Goal: Information Seeking & Learning: Find specific fact

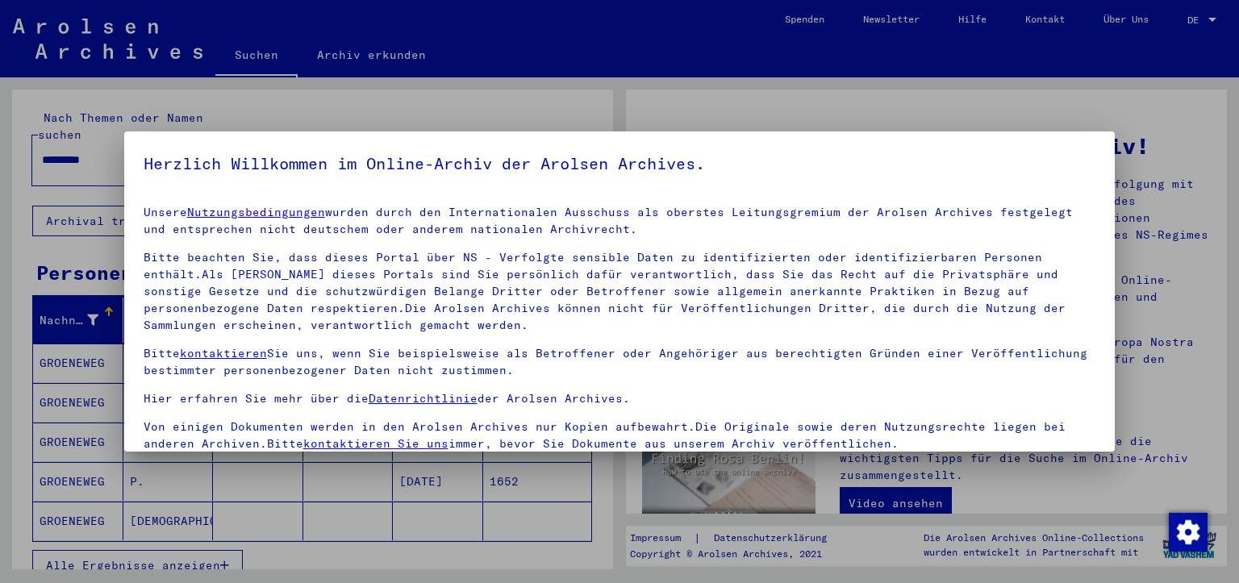
click at [1194, 15] on div at bounding box center [619, 291] width 1239 height 583
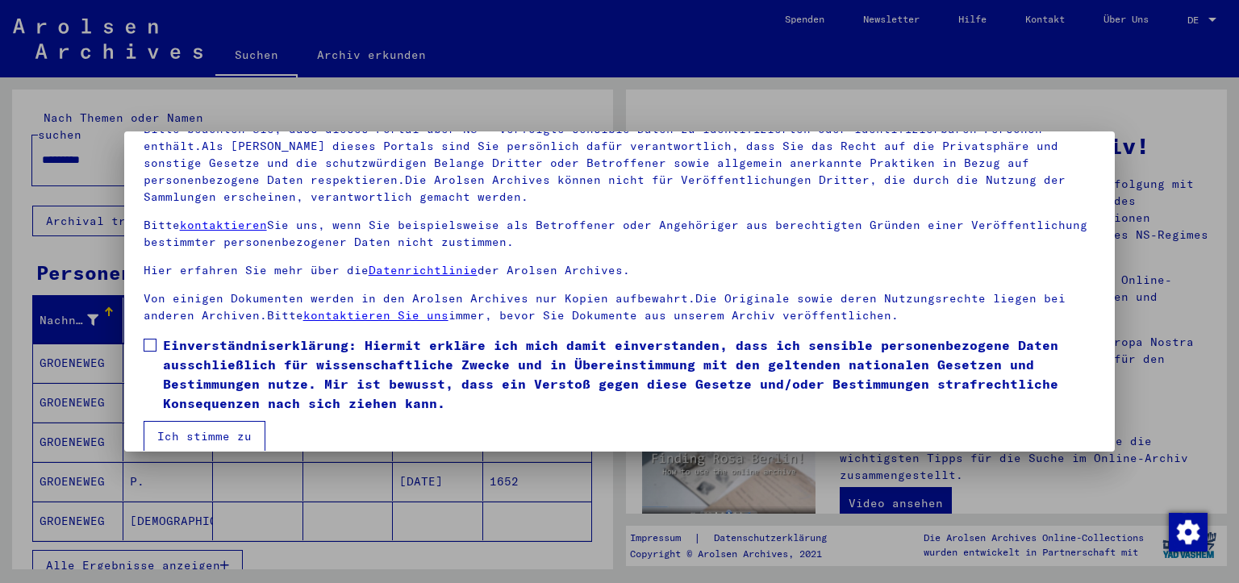
scroll to position [139, 0]
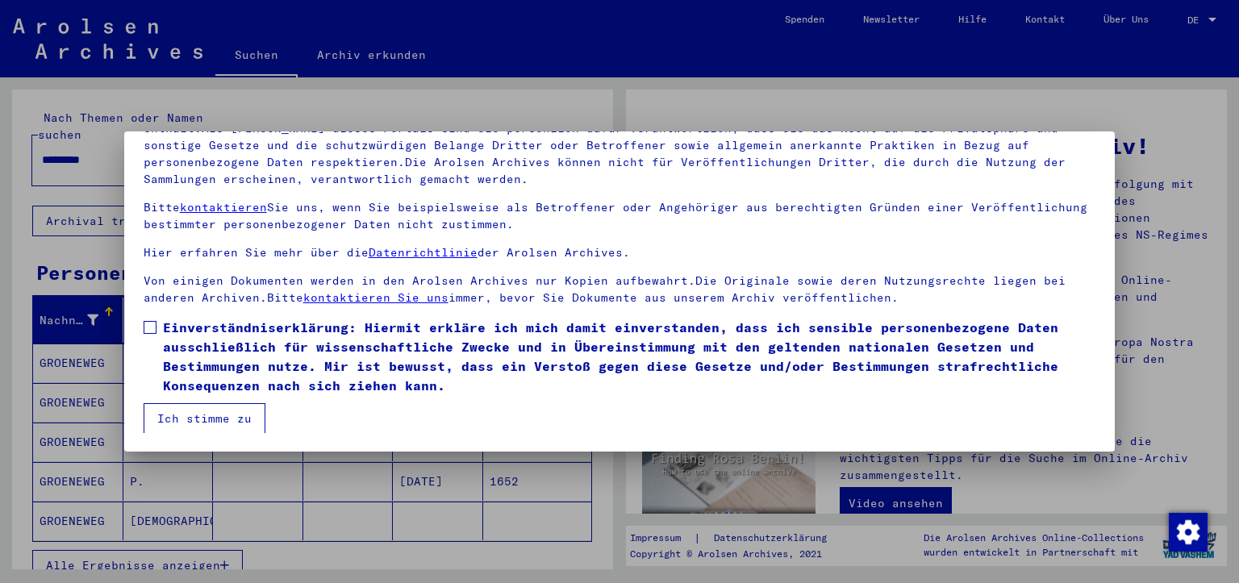
click at [153, 332] on span at bounding box center [150, 327] width 13 height 13
click at [202, 414] on button "Ich stimme zu" at bounding box center [205, 418] width 122 height 31
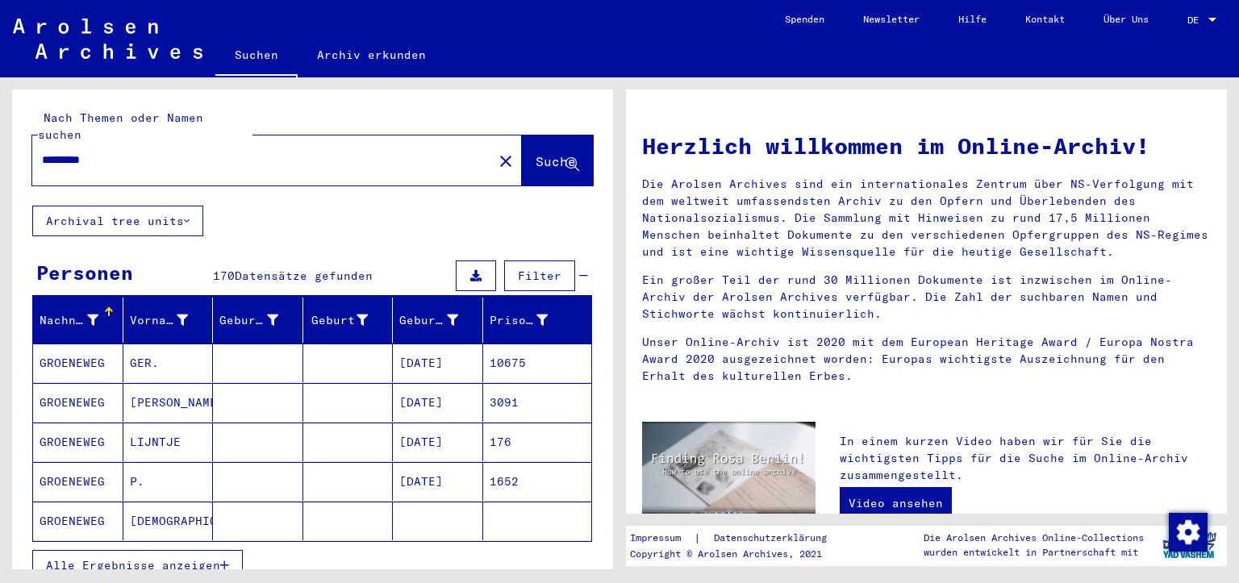
click at [200, 558] on span "Alle Ergebnisse anzeigen" at bounding box center [133, 565] width 174 height 15
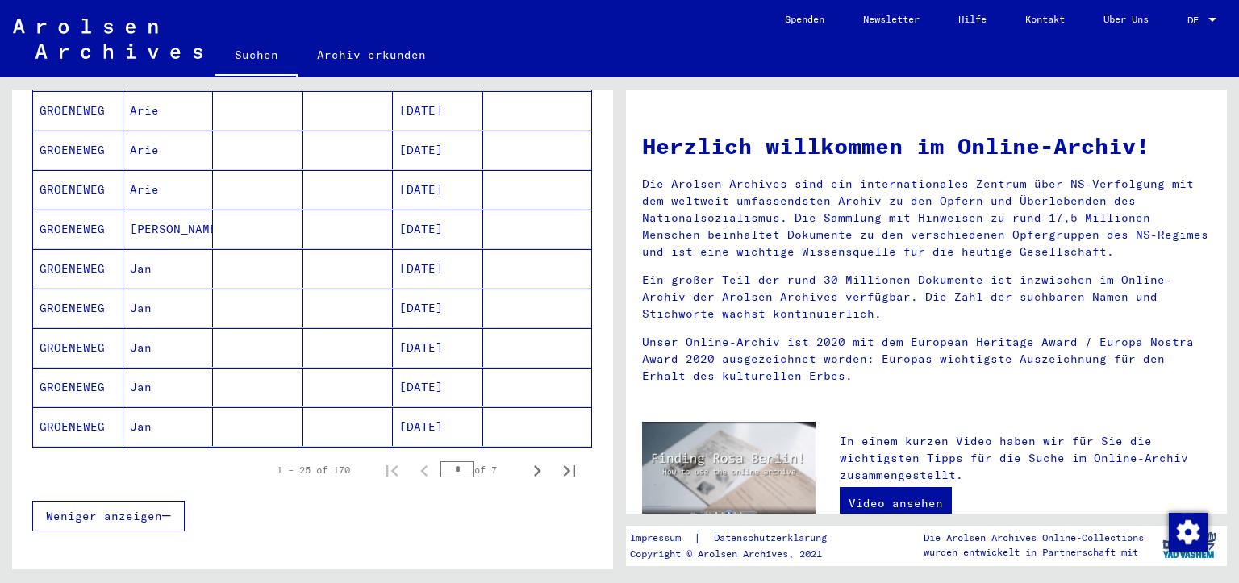
scroll to position [914, 0]
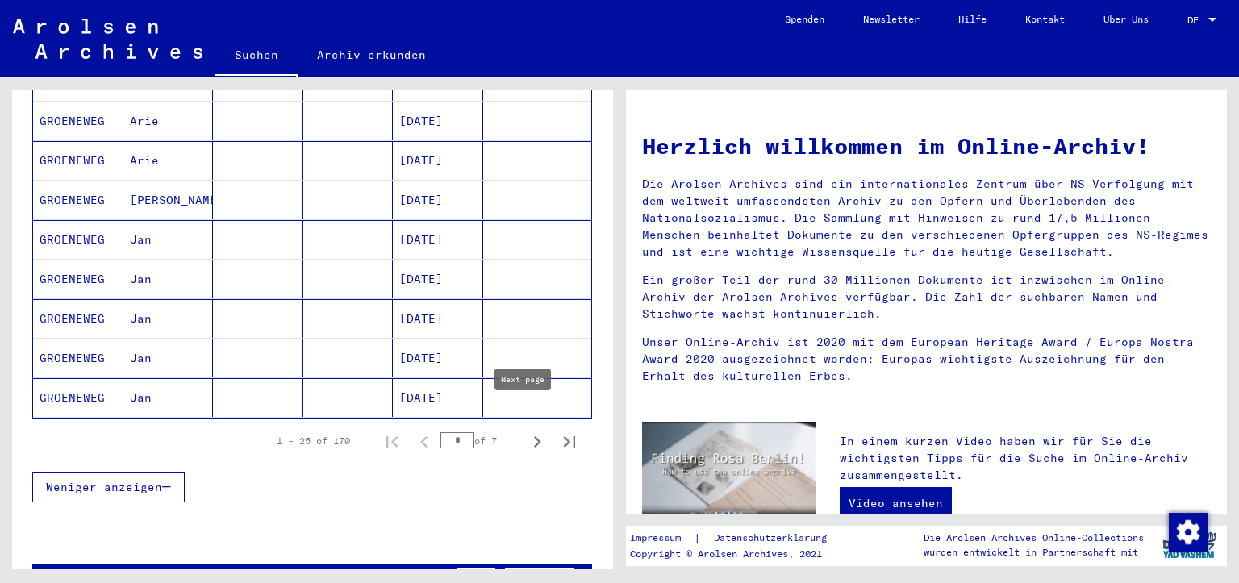
click at [534, 436] on icon "Next page" at bounding box center [537, 441] width 7 height 11
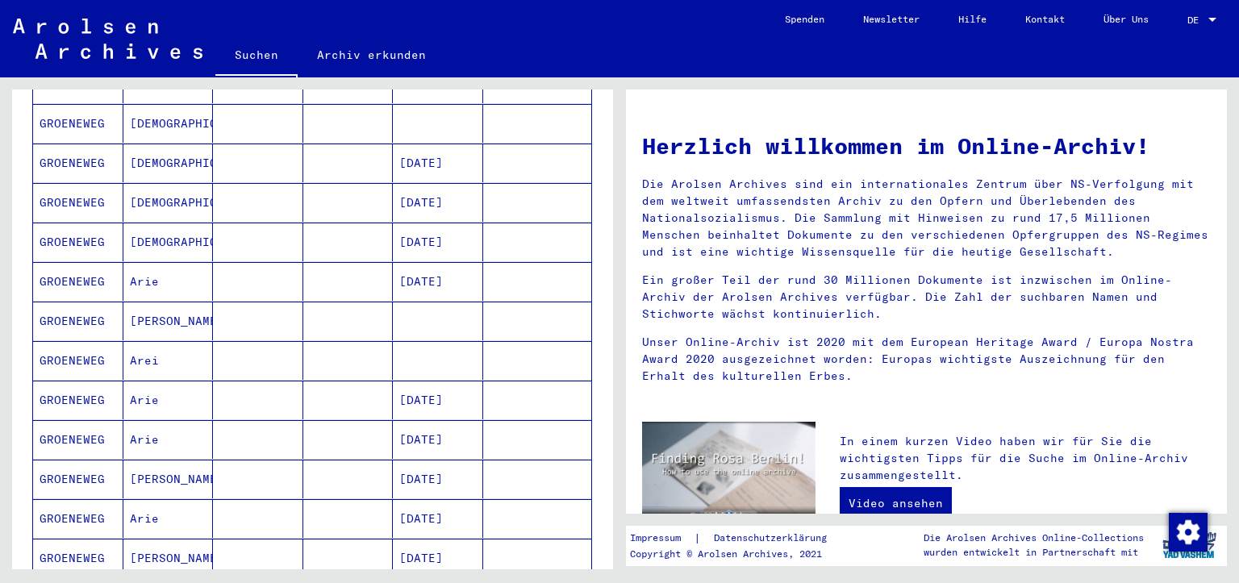
scroll to position [995, 0]
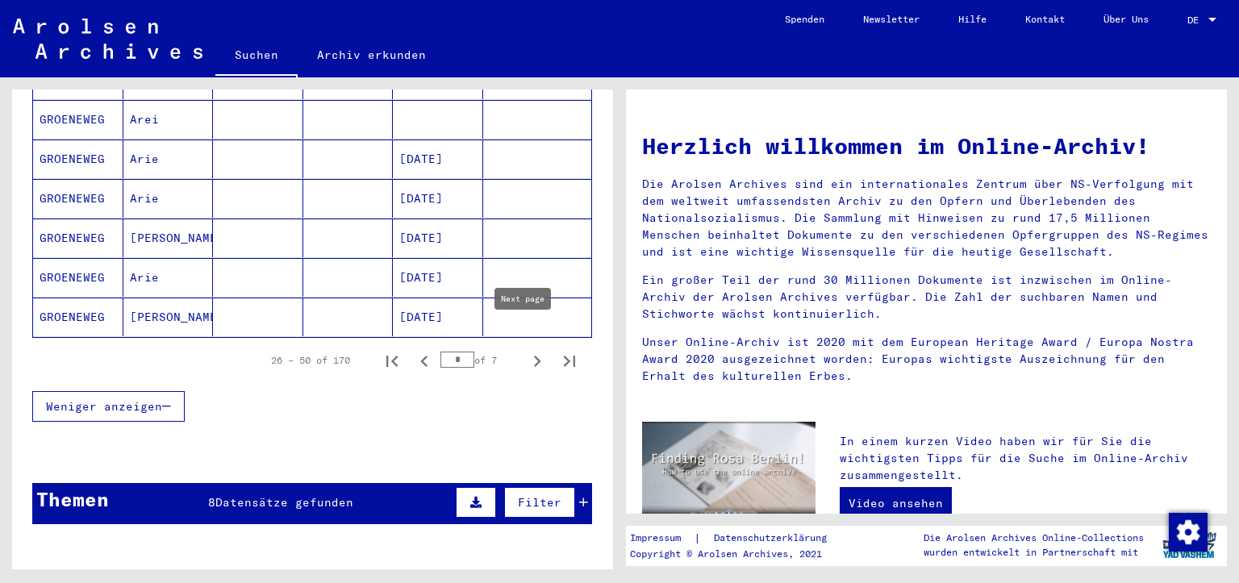
click at [534, 356] on icon "Next page" at bounding box center [537, 361] width 7 height 11
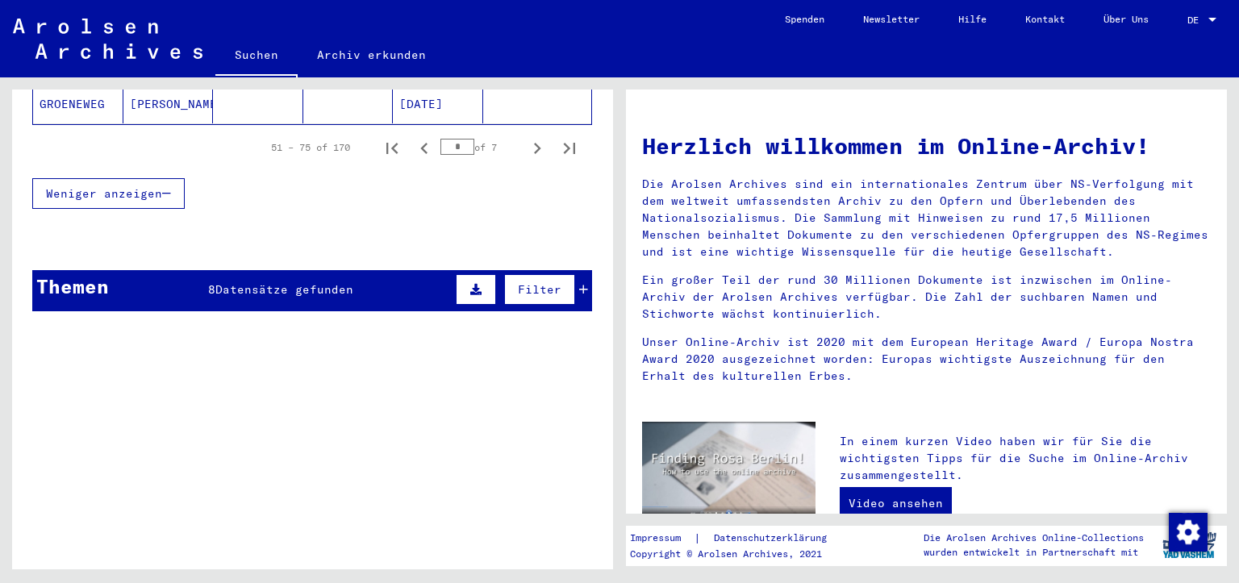
scroll to position [1131, 0]
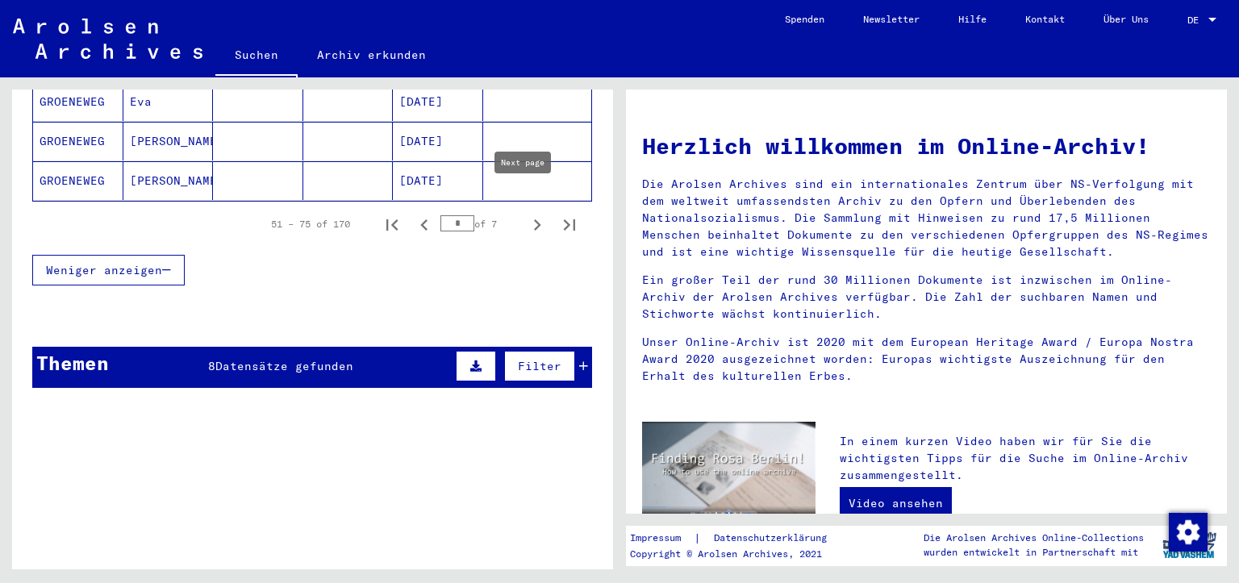
click at [526, 214] on icon "Next page" at bounding box center [537, 225] width 23 height 23
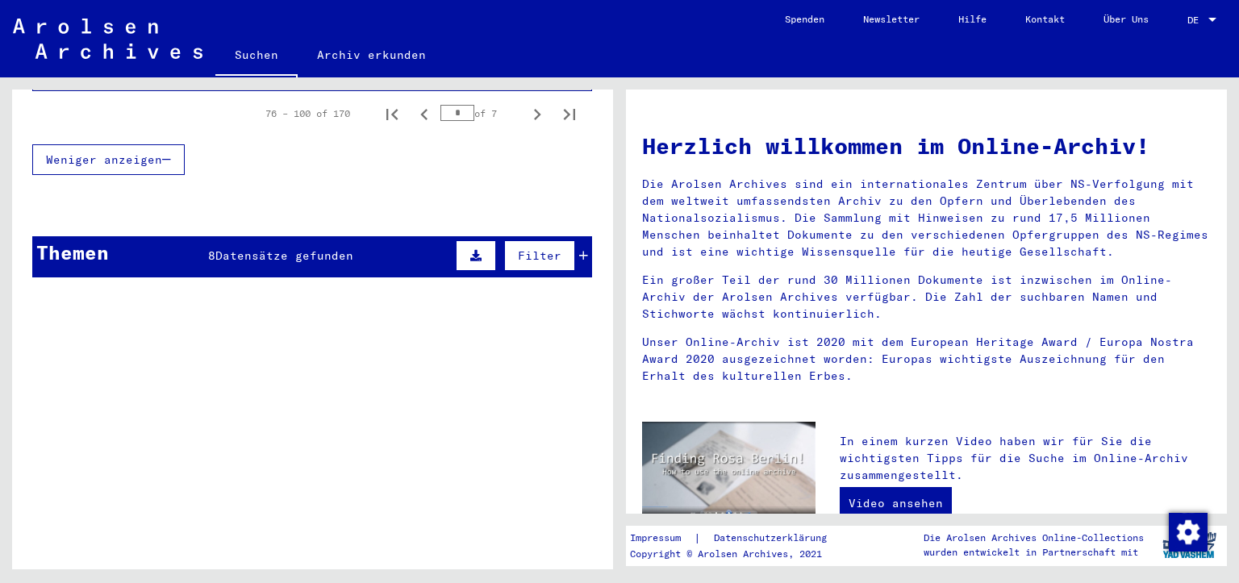
scroll to position [1233, 0]
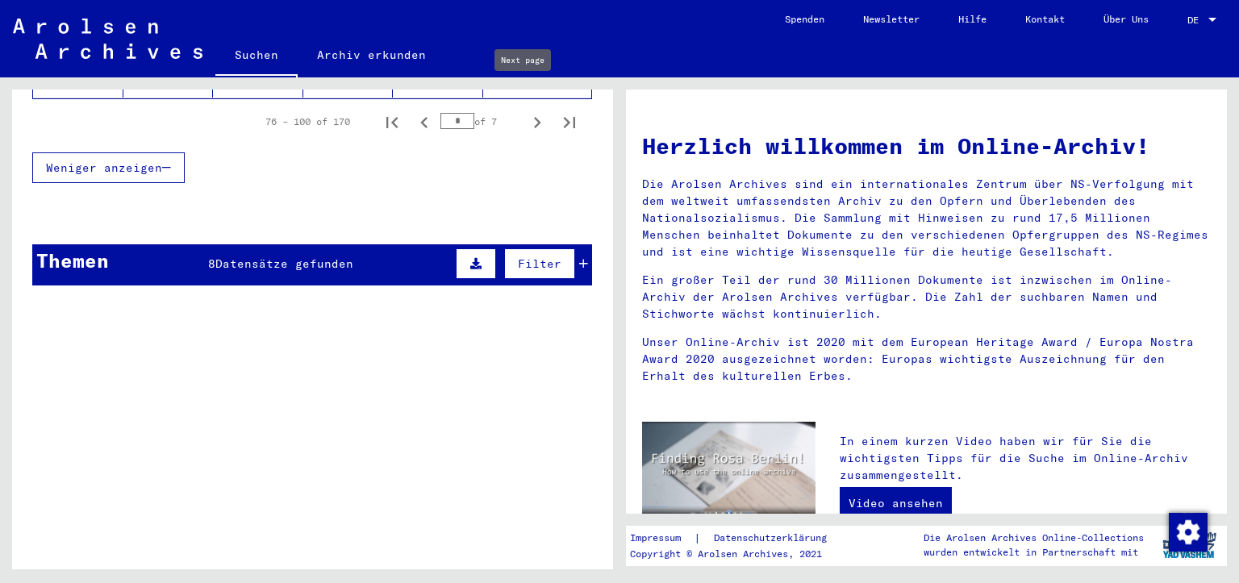
click at [526, 111] on icon "Next page" at bounding box center [537, 122] width 23 height 23
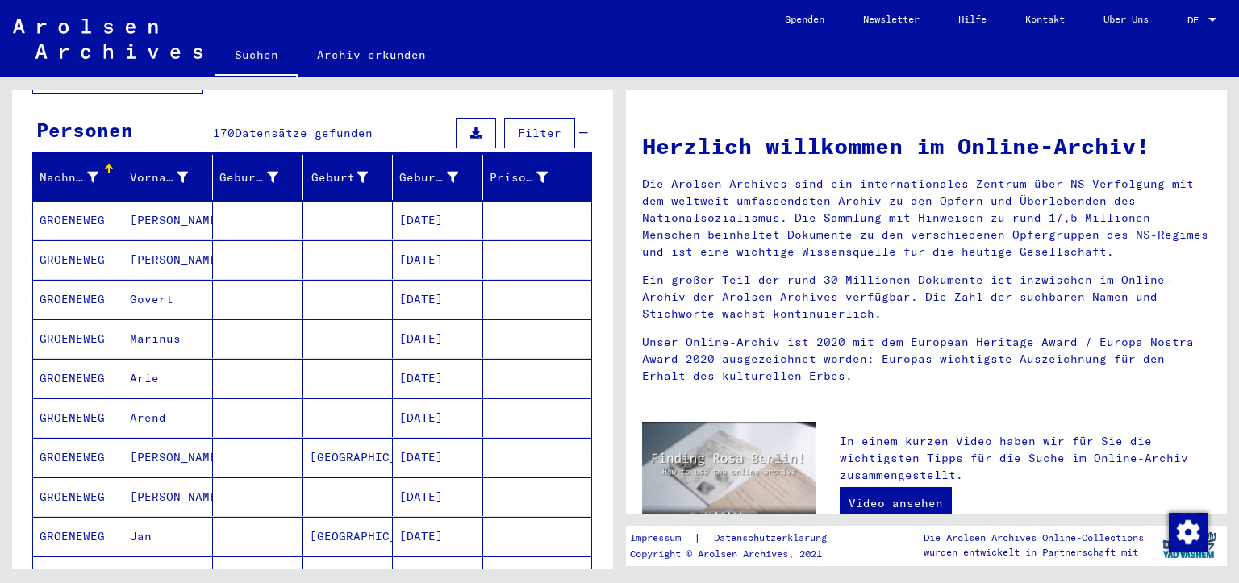
scroll to position [140, 0]
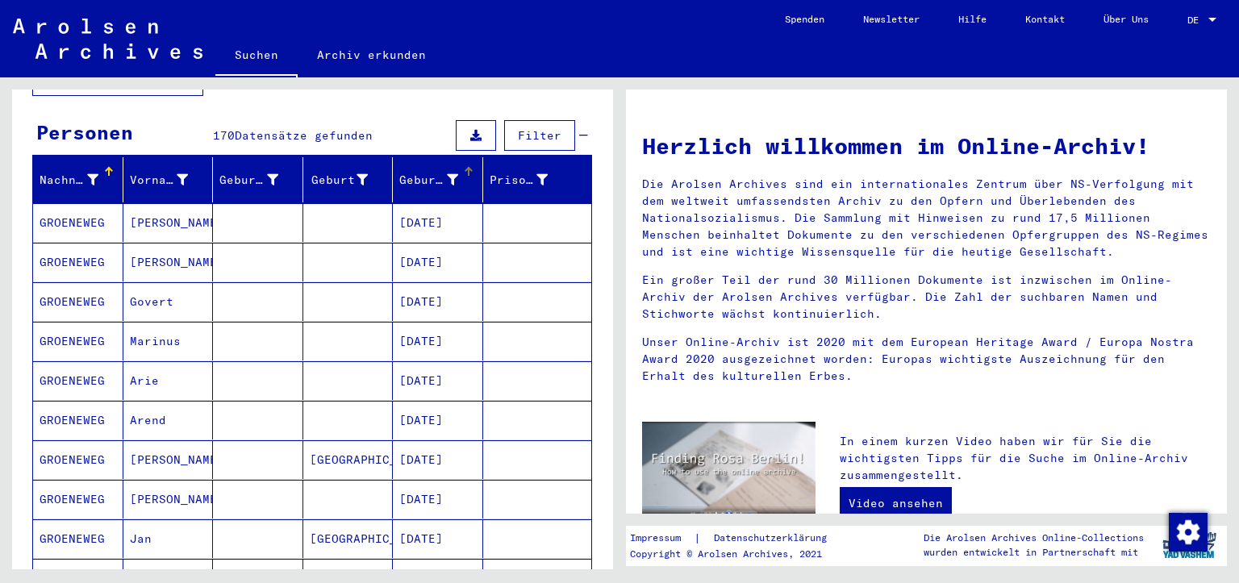
click at [447, 174] on icon at bounding box center [452, 179] width 11 height 11
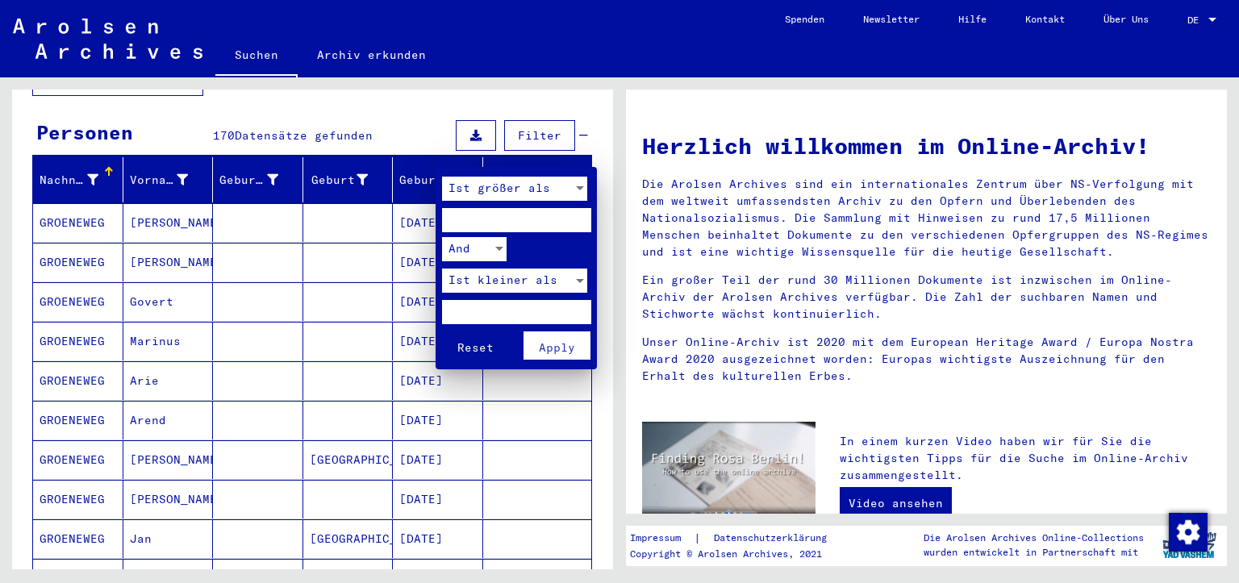
click at [496, 275] on span "Ist kleiner als" at bounding box center [502, 280] width 109 height 15
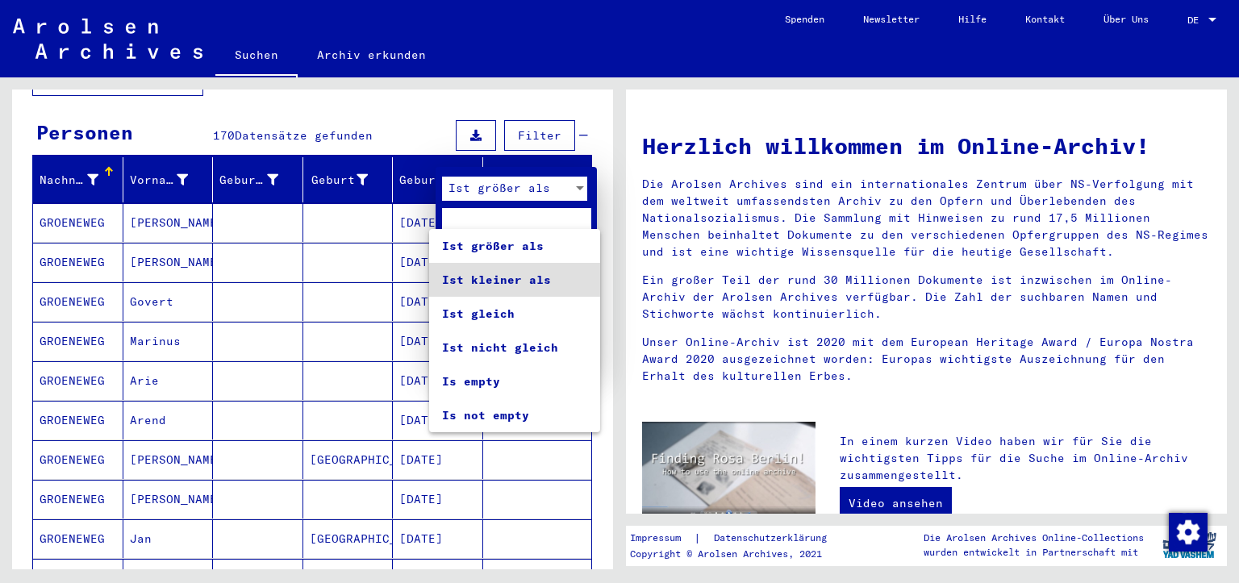
click at [555, 135] on div at bounding box center [619, 291] width 1239 height 583
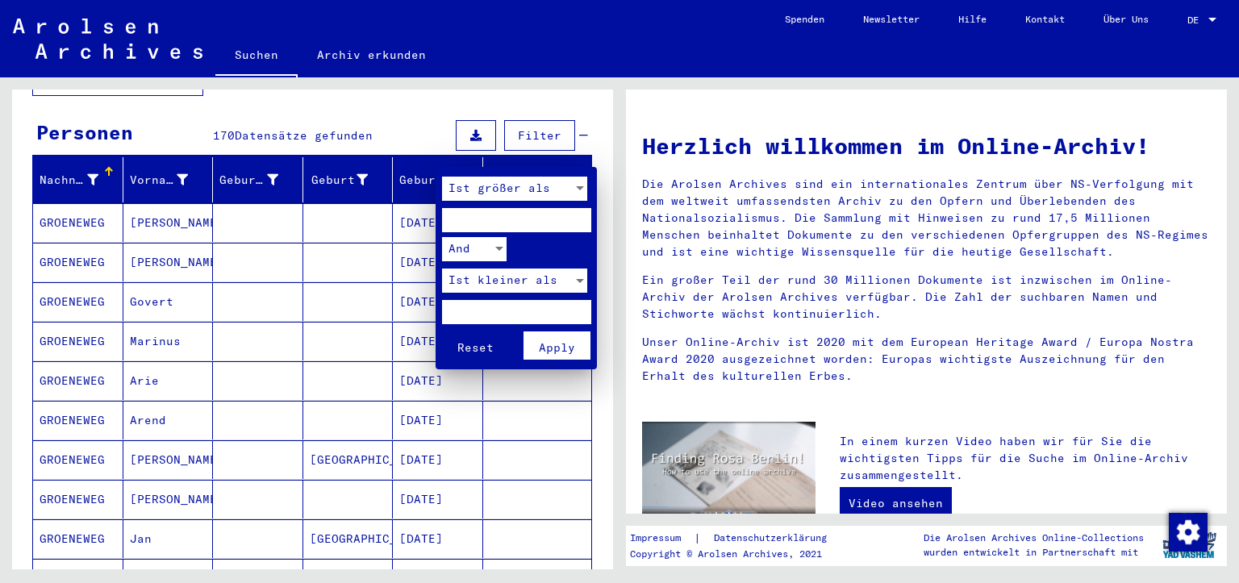
click at [578, 134] on div at bounding box center [619, 291] width 1239 height 583
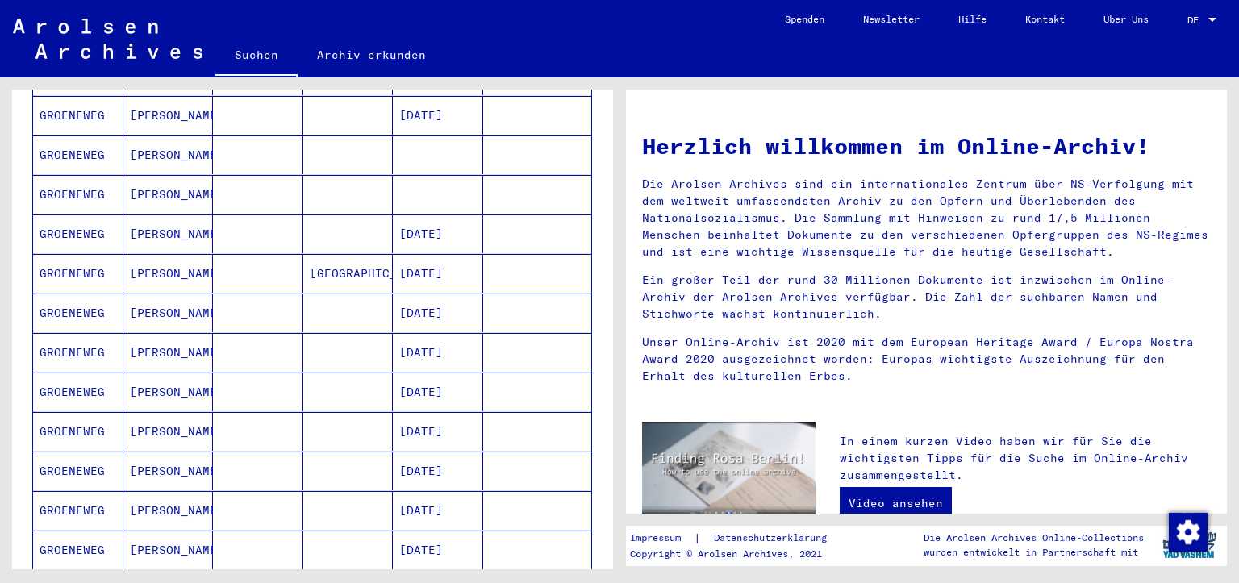
scroll to position [813, 0]
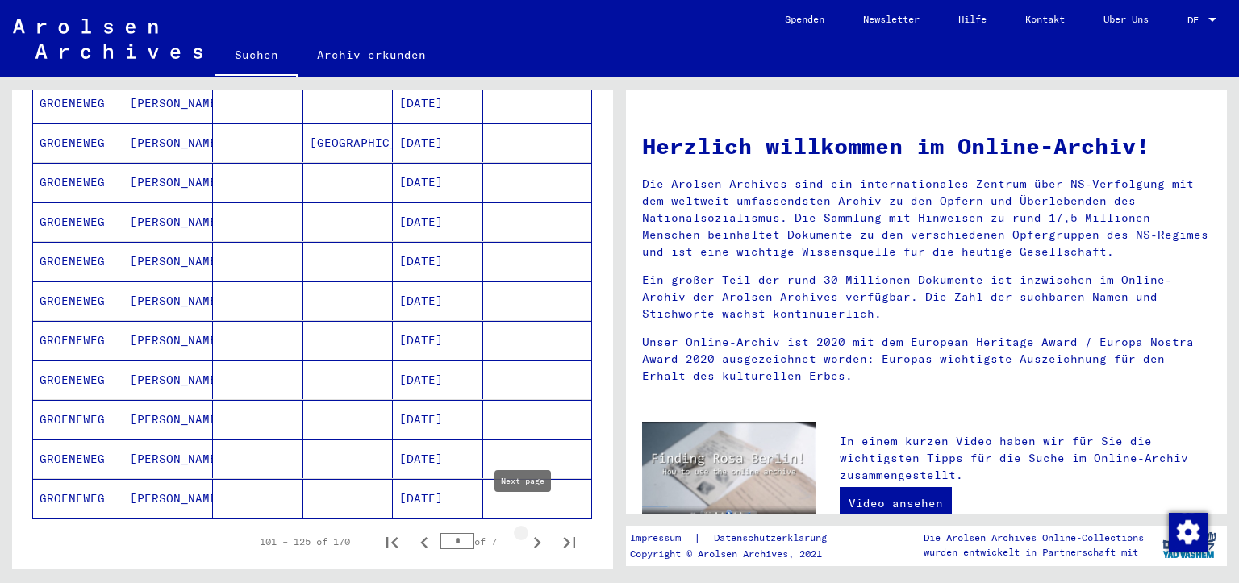
click at [526, 532] on icon "Next page" at bounding box center [537, 543] width 23 height 23
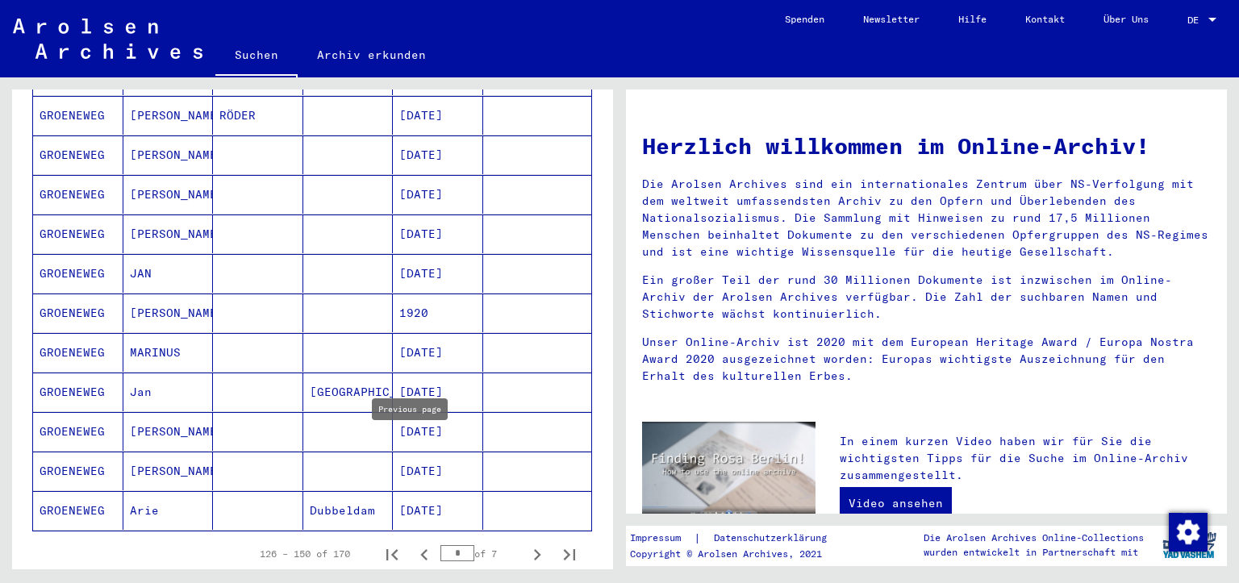
scroll to position [920, 0]
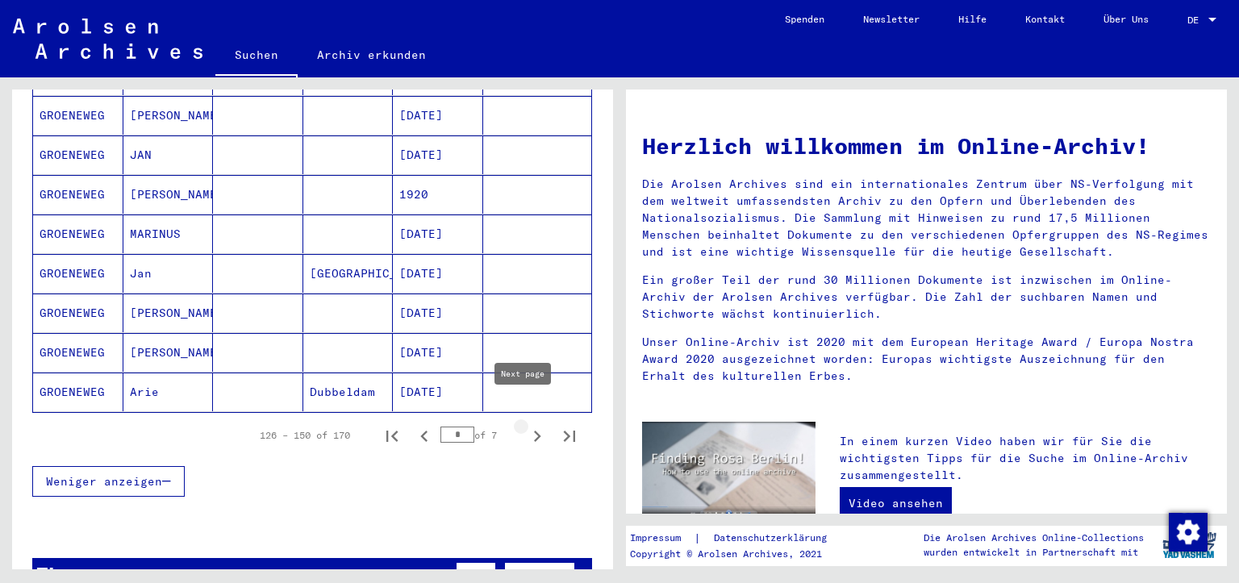
click at [526, 425] on icon "Next page" at bounding box center [537, 436] width 23 height 23
type input "*"
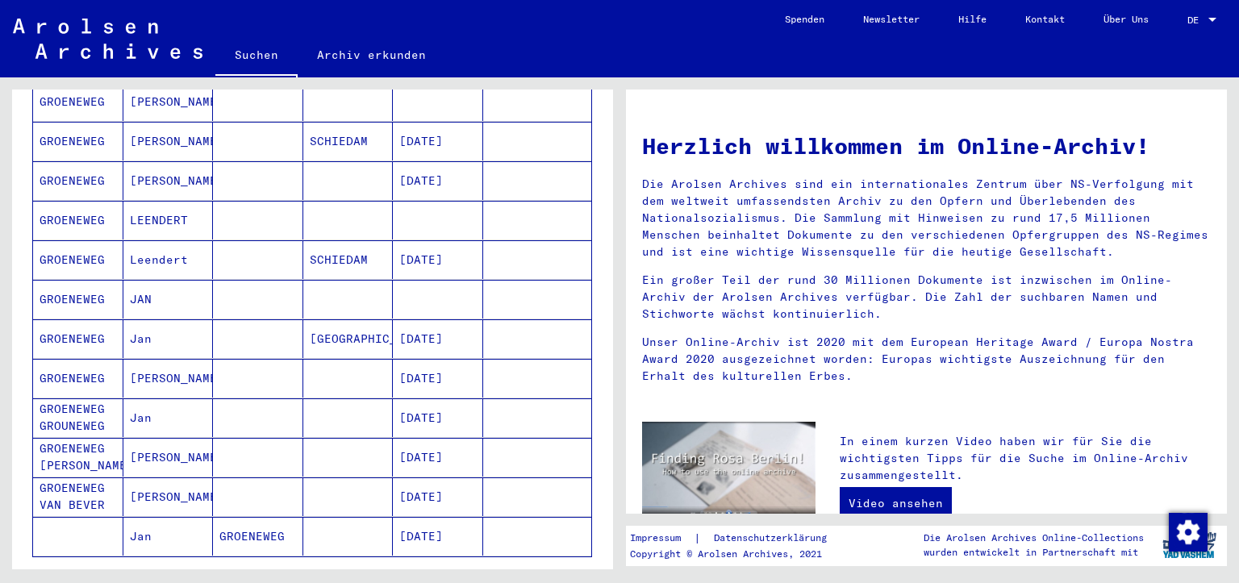
scroll to position [571, 0]
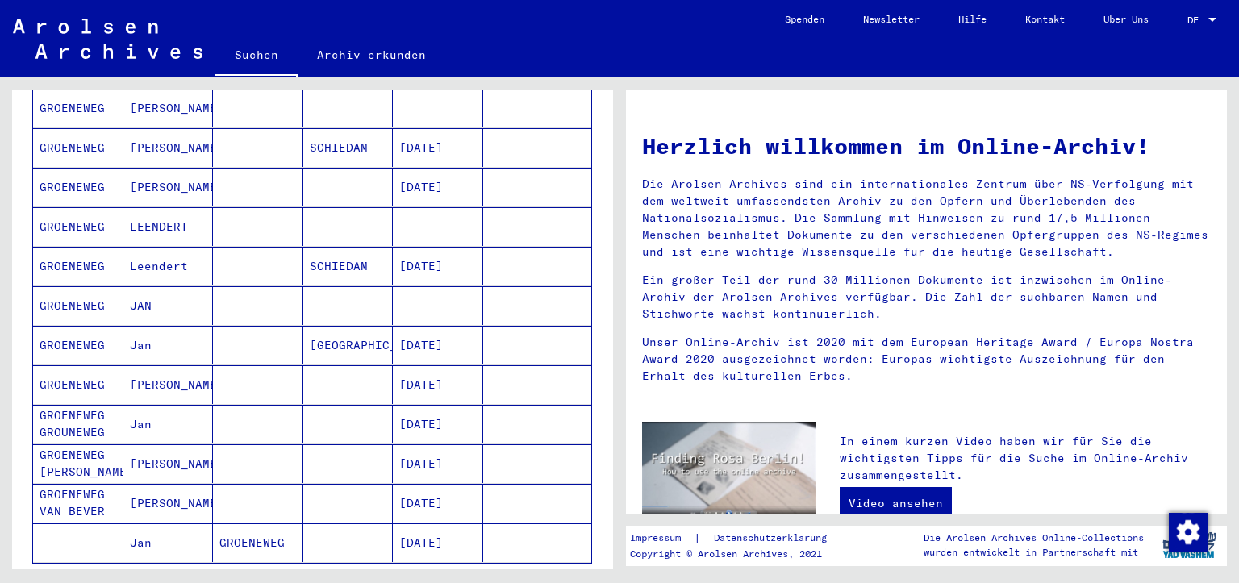
click at [344, 247] on mat-cell "SCHIEDAM" at bounding box center [348, 266] width 90 height 39
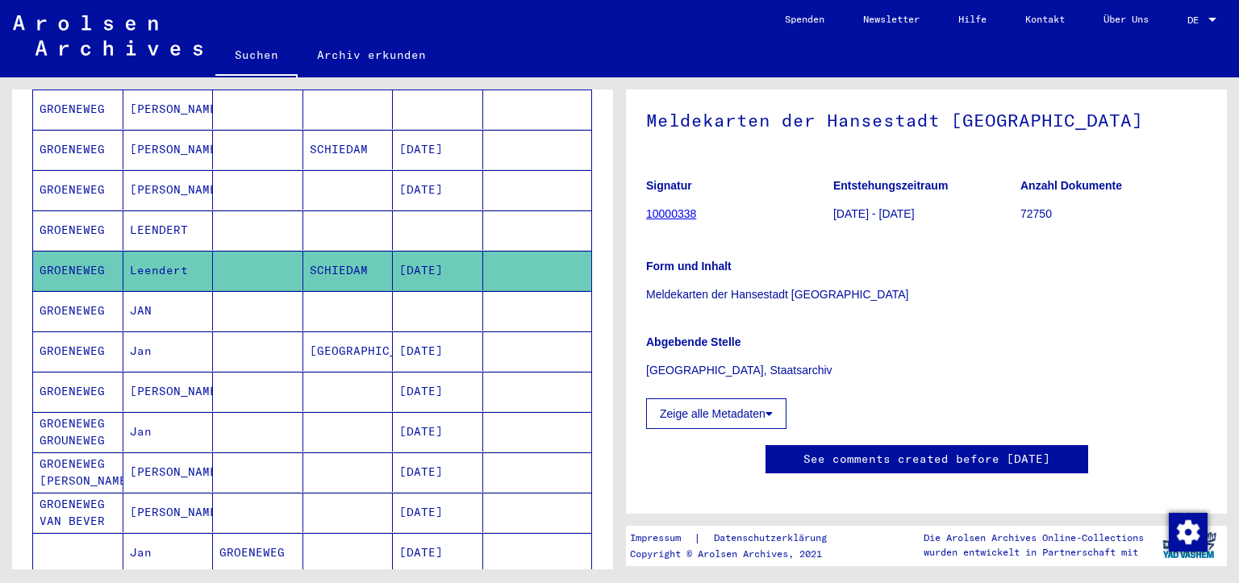
scroll to position [188, 0]
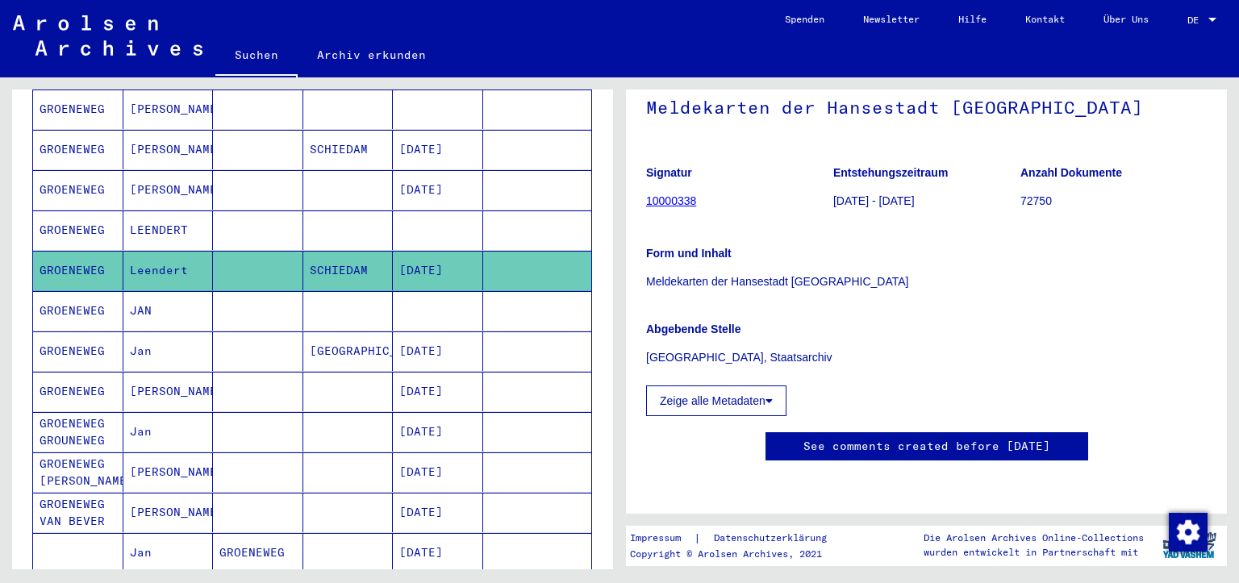
click at [721, 386] on button "Zeige alle Metadaten" at bounding box center [716, 401] width 140 height 31
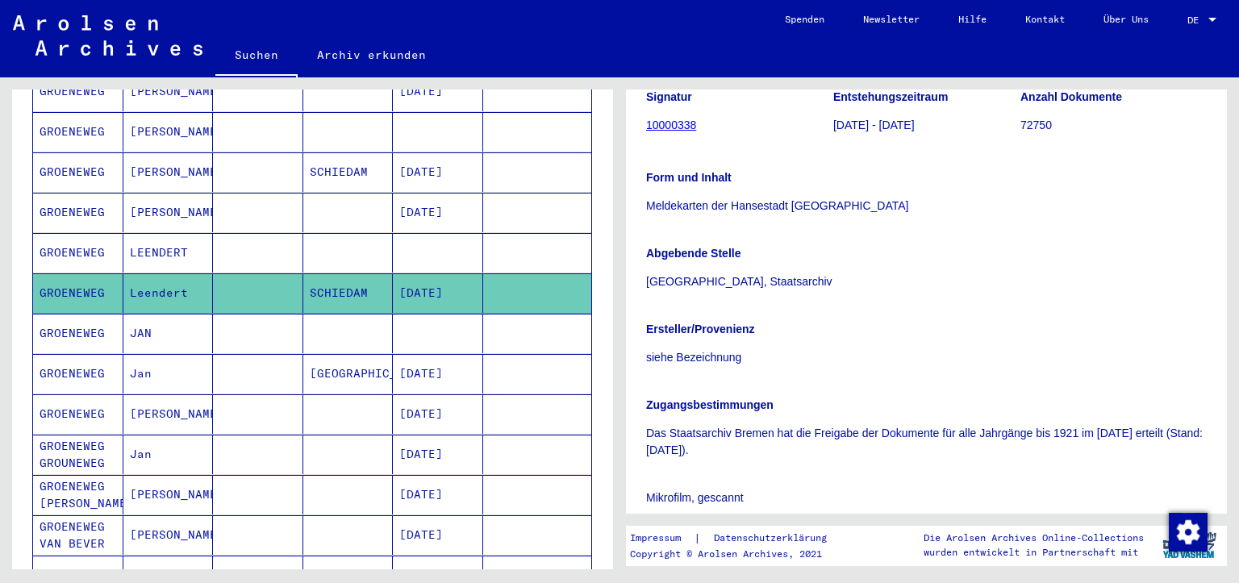
scroll to position [469, 0]
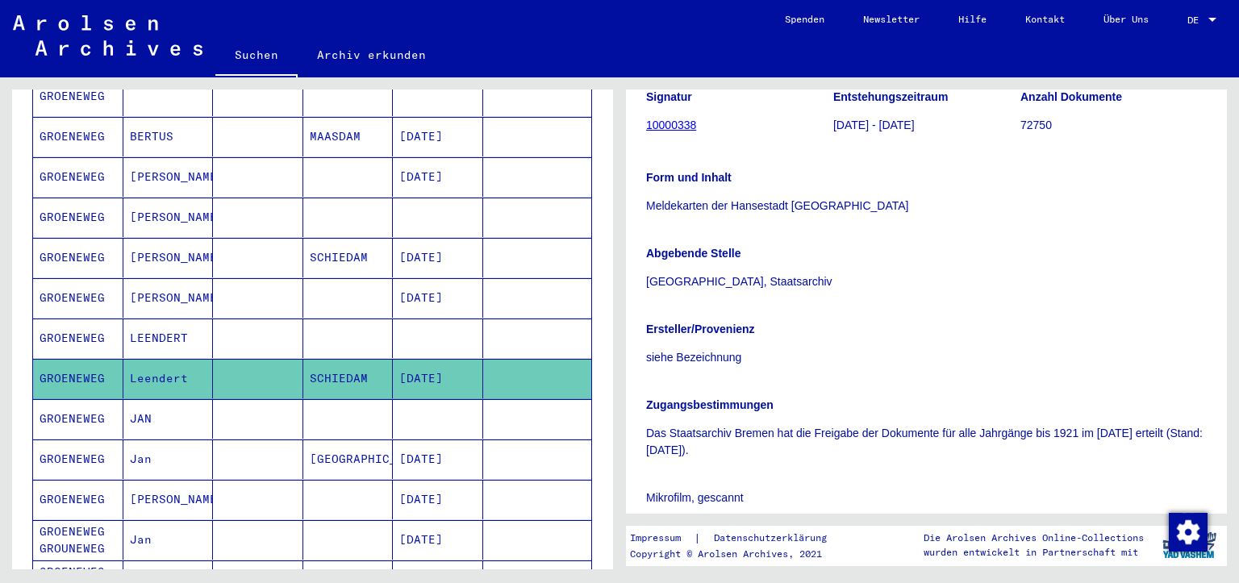
click at [182, 319] on mat-cell "LEENDERT" at bounding box center [168, 339] width 90 height 40
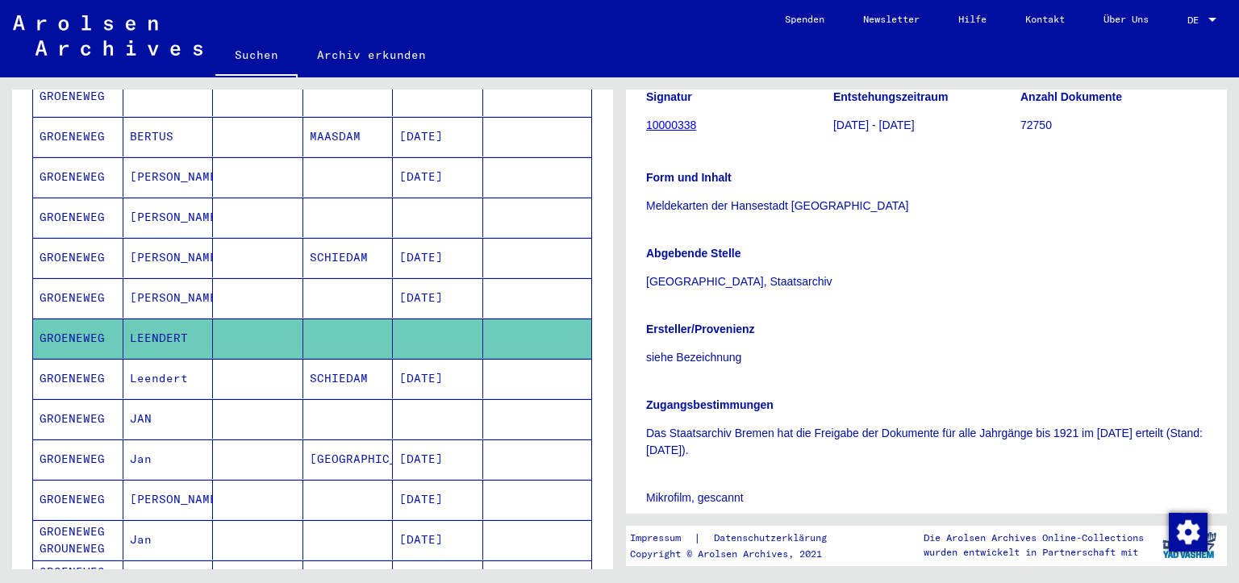
click at [182, 319] on mat-cell "LEENDERT" at bounding box center [168, 339] width 90 height 40
click at [190, 279] on mat-cell "[PERSON_NAME]" at bounding box center [168, 298] width 90 height 40
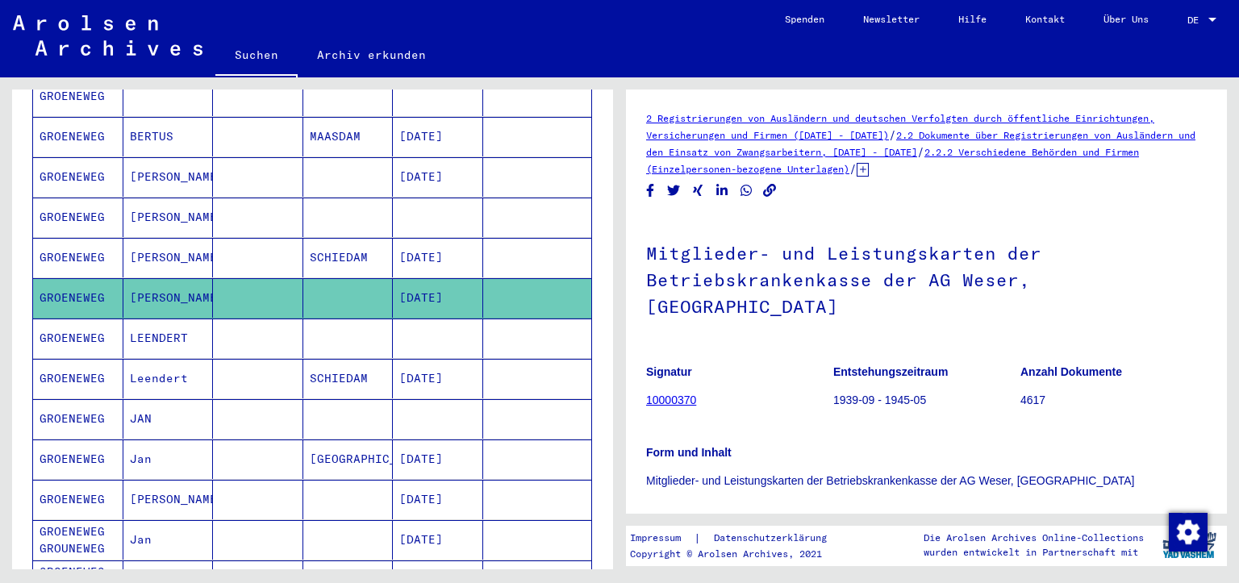
click at [202, 242] on mat-cell "[PERSON_NAME]" at bounding box center [168, 258] width 90 height 40
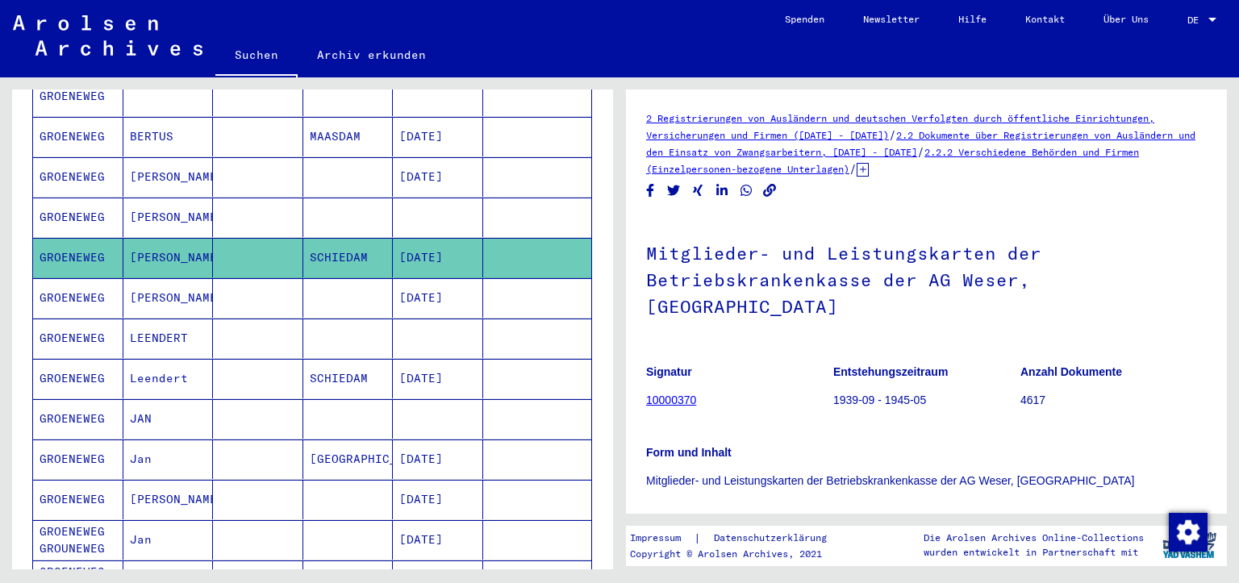
click at [213, 238] on mat-cell at bounding box center [258, 258] width 90 height 40
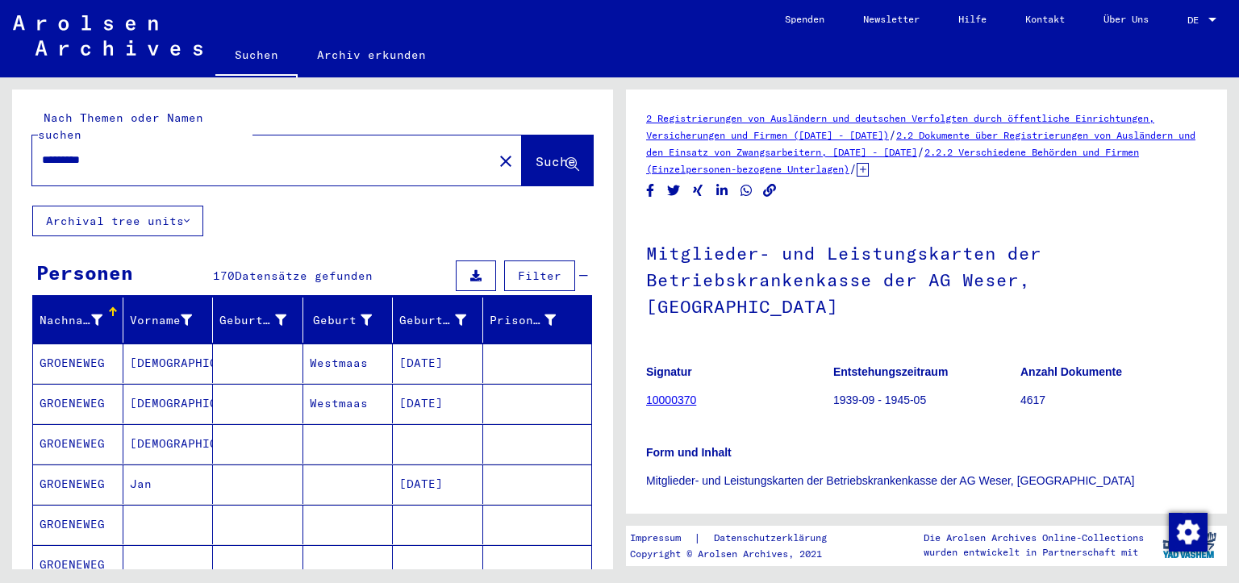
drag, startPoint x: 210, startPoint y: 142, endPoint x: 0, endPoint y: 124, distance: 210.5
click at [0, 142] on div "Nach Themen oder Namen suchen ********* close Suche Archival tree units Persone…" at bounding box center [309, 323] width 619 height 492
type input "*"
type input "**********"
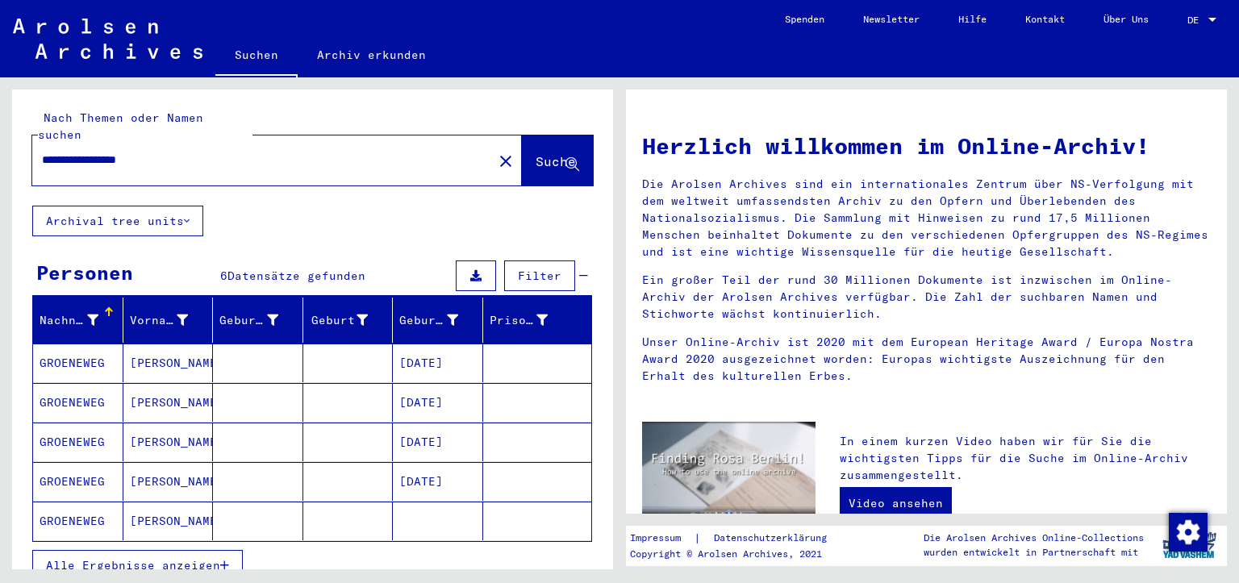
click at [400, 462] on mat-cell "[DATE]" at bounding box center [438, 481] width 90 height 39
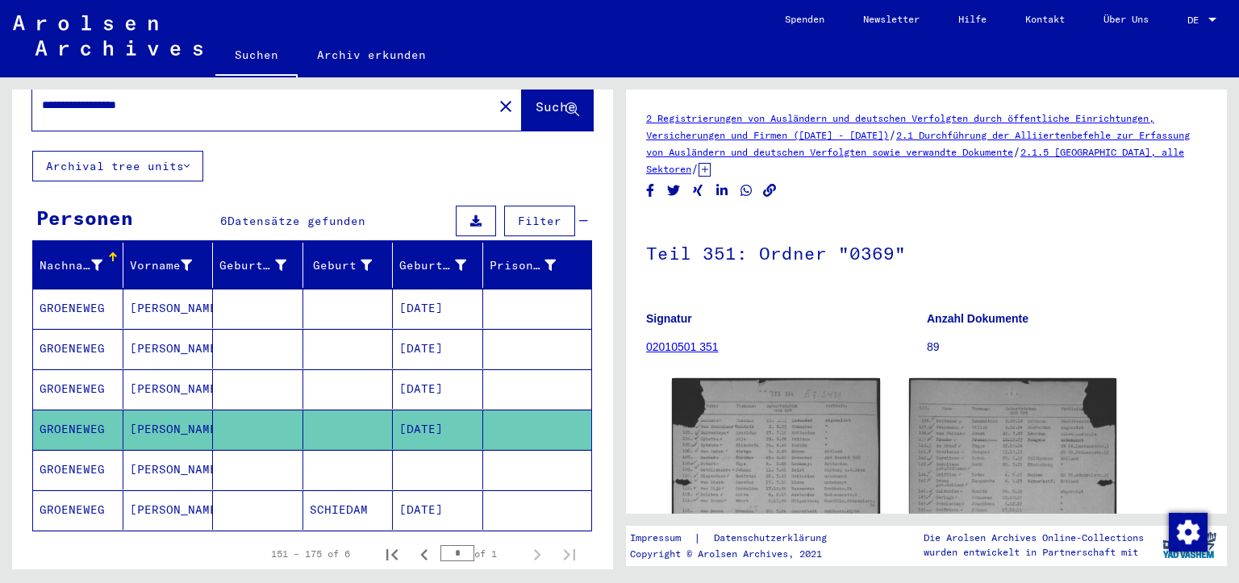
scroll to position [134, 0]
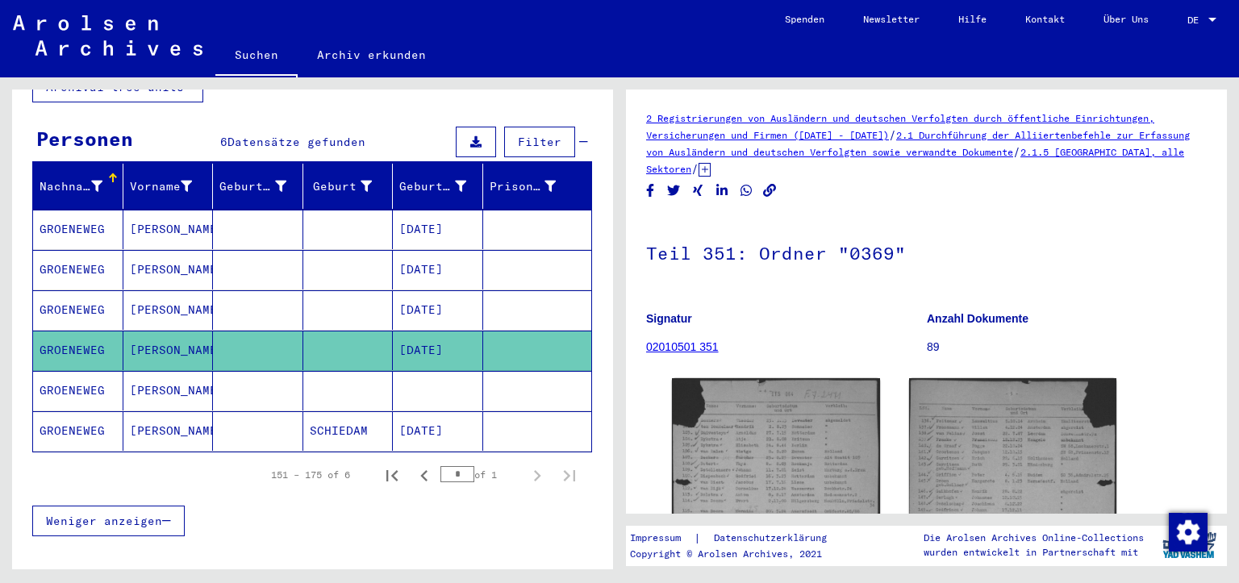
click at [369, 373] on mat-cell at bounding box center [348, 391] width 90 height 40
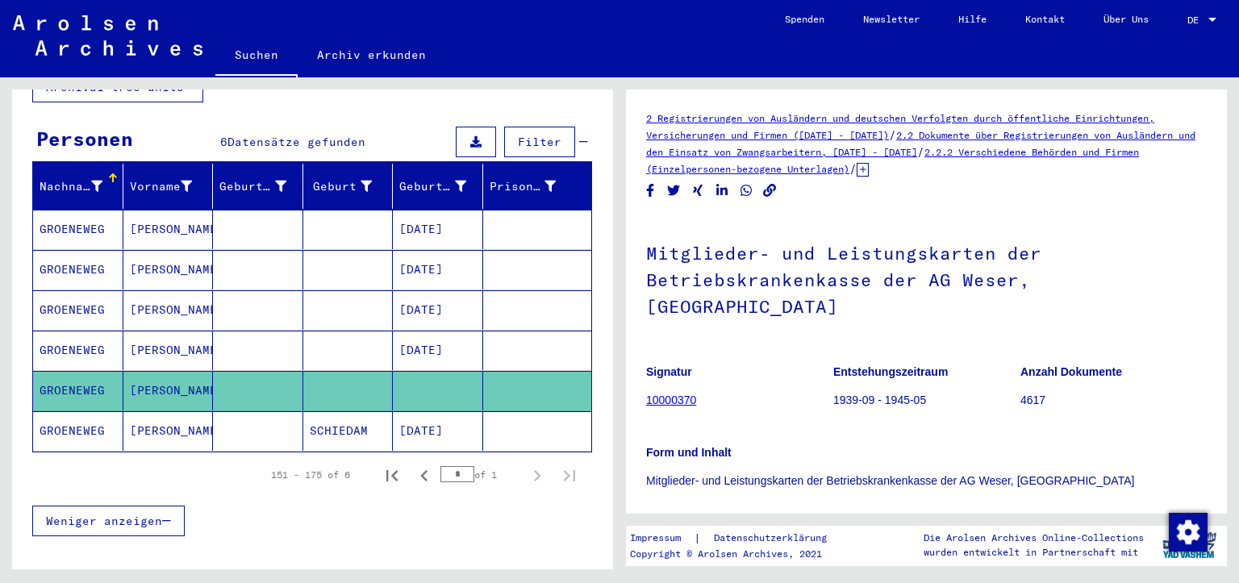
click at [366, 331] on mat-cell at bounding box center [348, 351] width 90 height 40
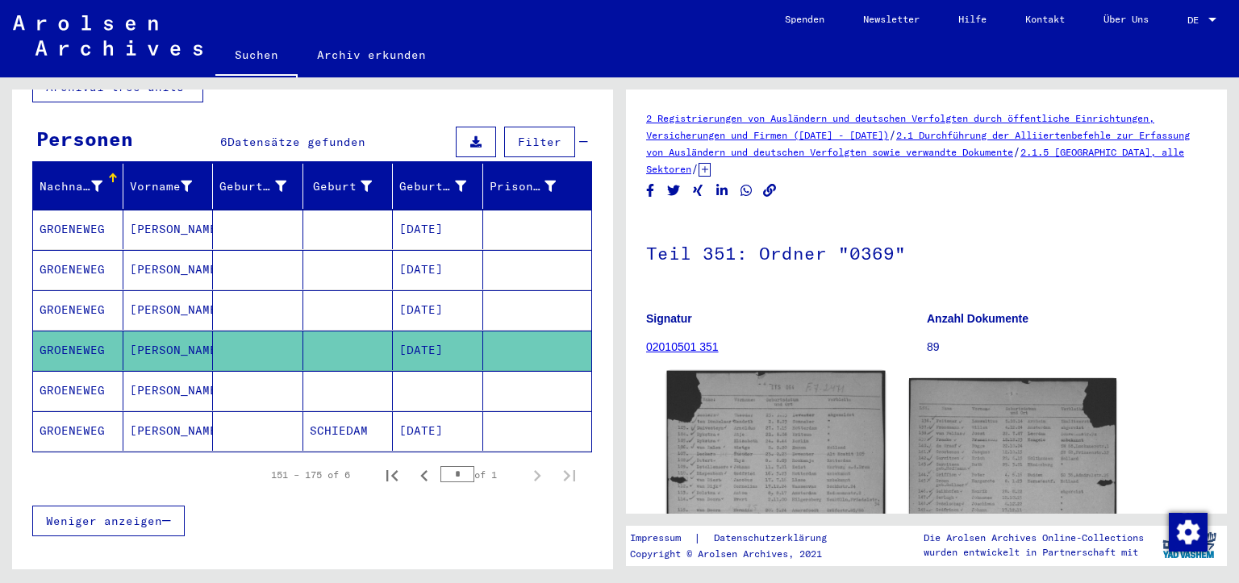
click at [845, 457] on img at bounding box center [776, 522] width 218 height 302
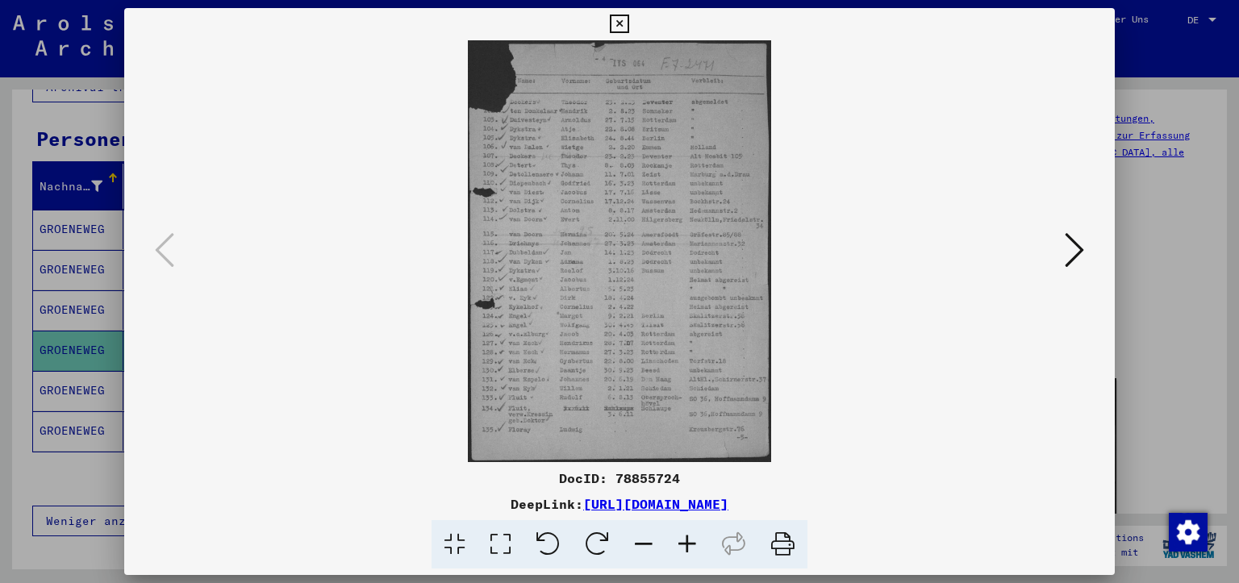
click at [690, 544] on icon at bounding box center [687, 544] width 44 height 49
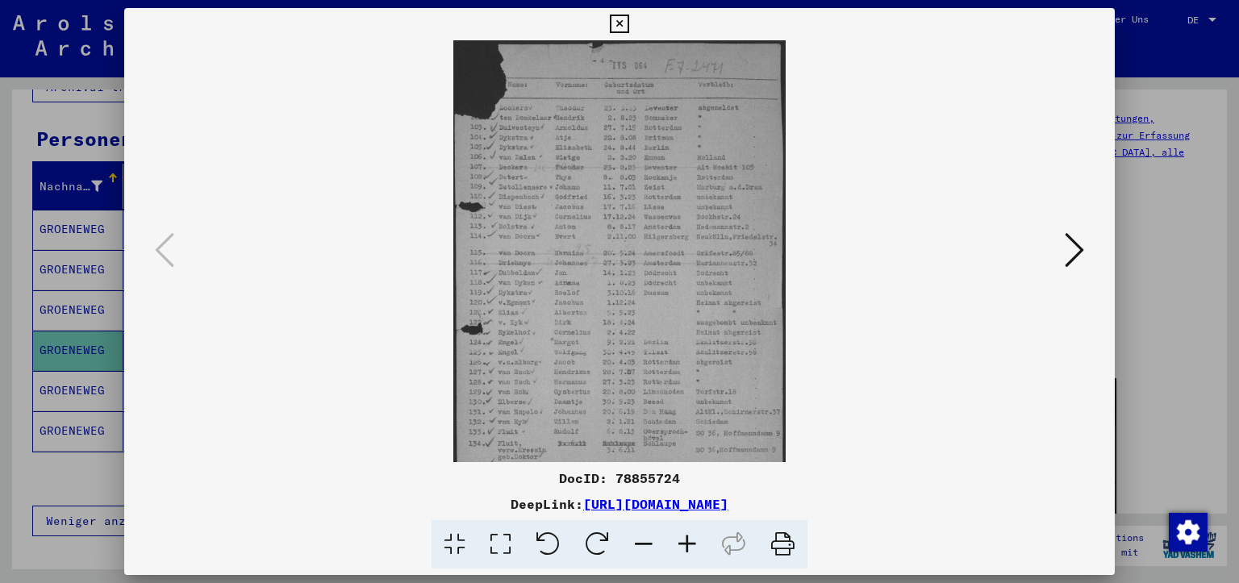
click at [690, 544] on icon at bounding box center [687, 544] width 44 height 49
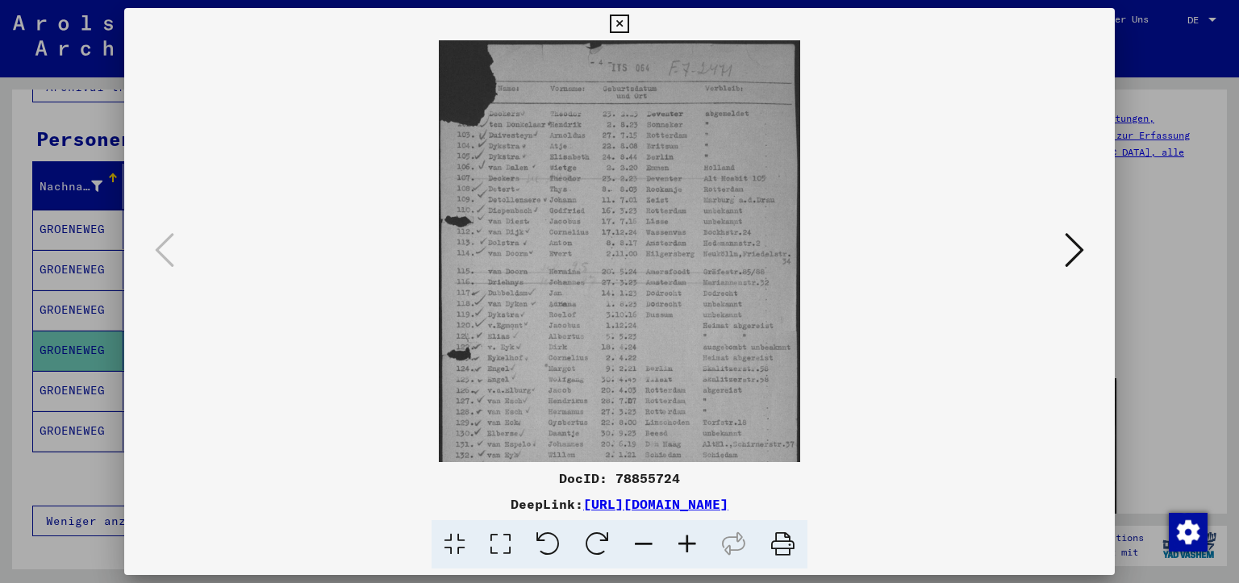
click at [690, 544] on icon at bounding box center [687, 544] width 44 height 49
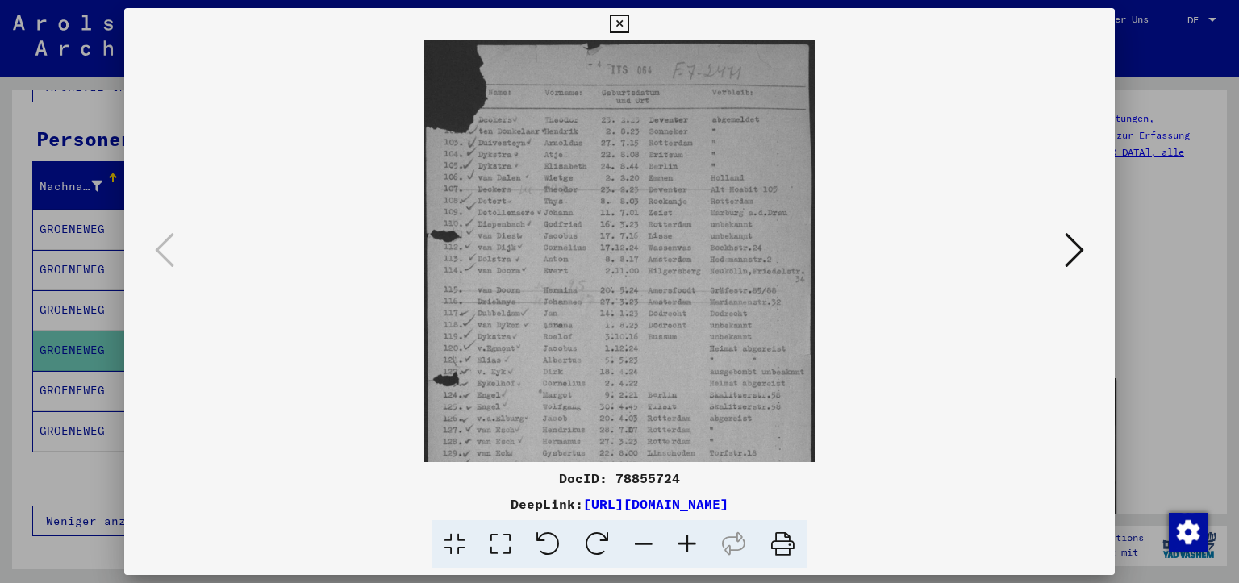
click at [690, 543] on icon at bounding box center [687, 544] width 44 height 49
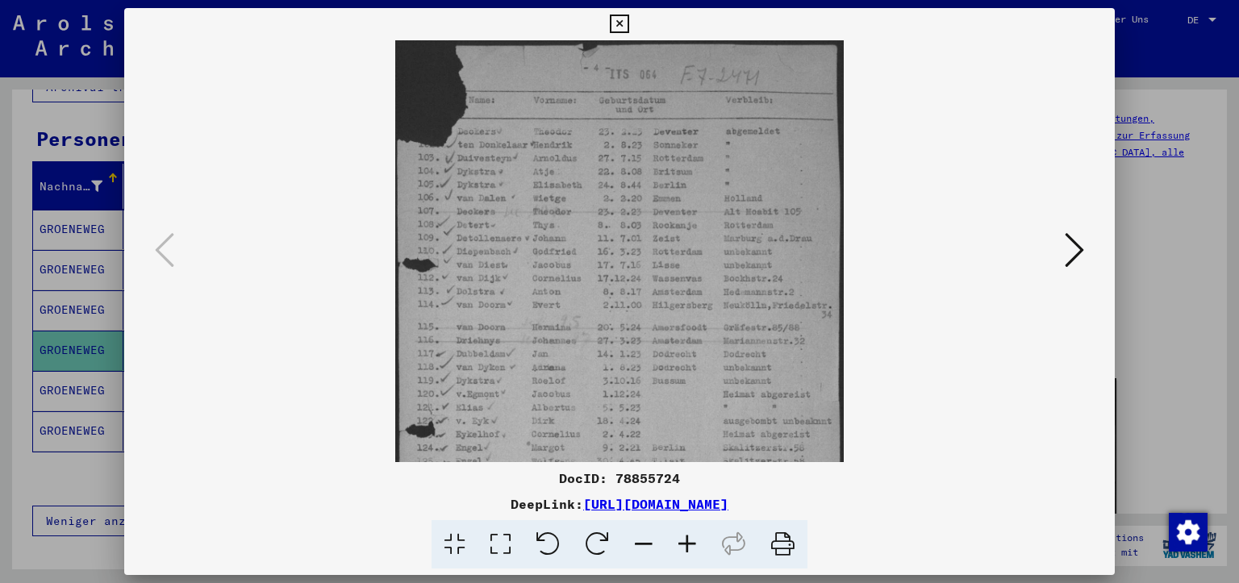
click at [690, 543] on icon at bounding box center [687, 544] width 44 height 49
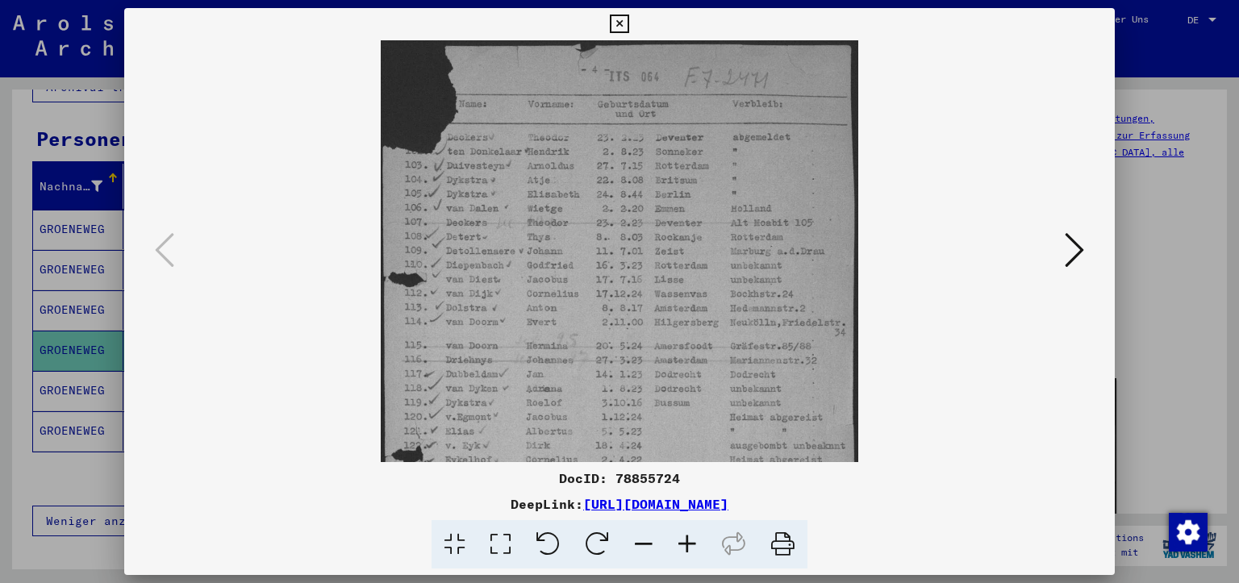
click at [690, 543] on icon at bounding box center [687, 544] width 44 height 49
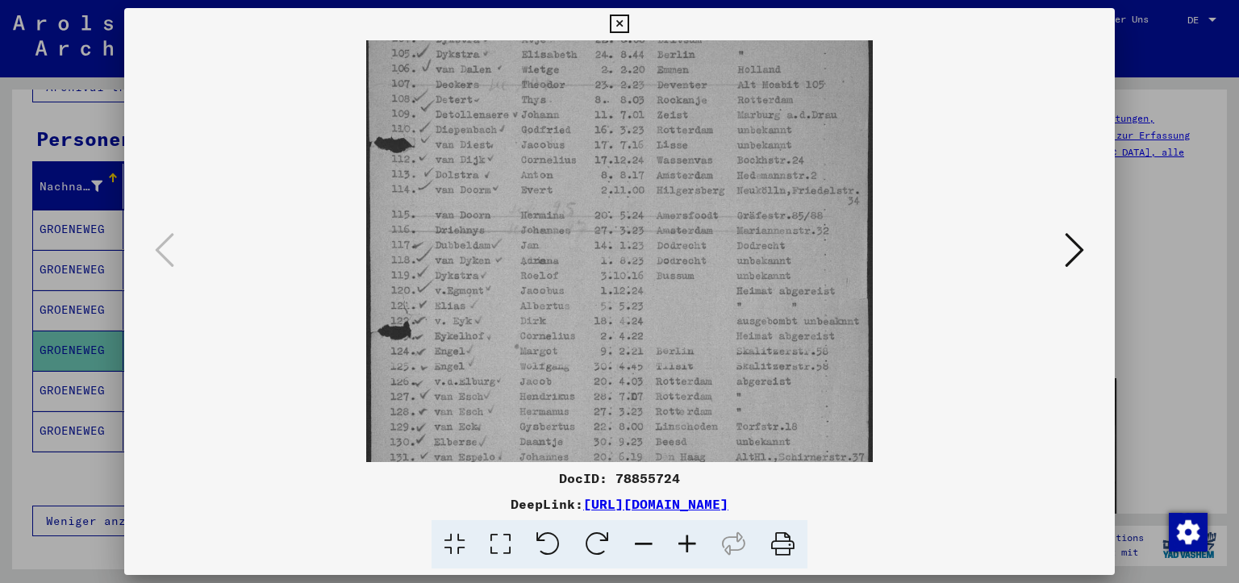
drag, startPoint x: 719, startPoint y: 334, endPoint x: 707, endPoint y: 179, distance: 155.4
click at [707, 179] on img at bounding box center [619, 243] width 507 height 704
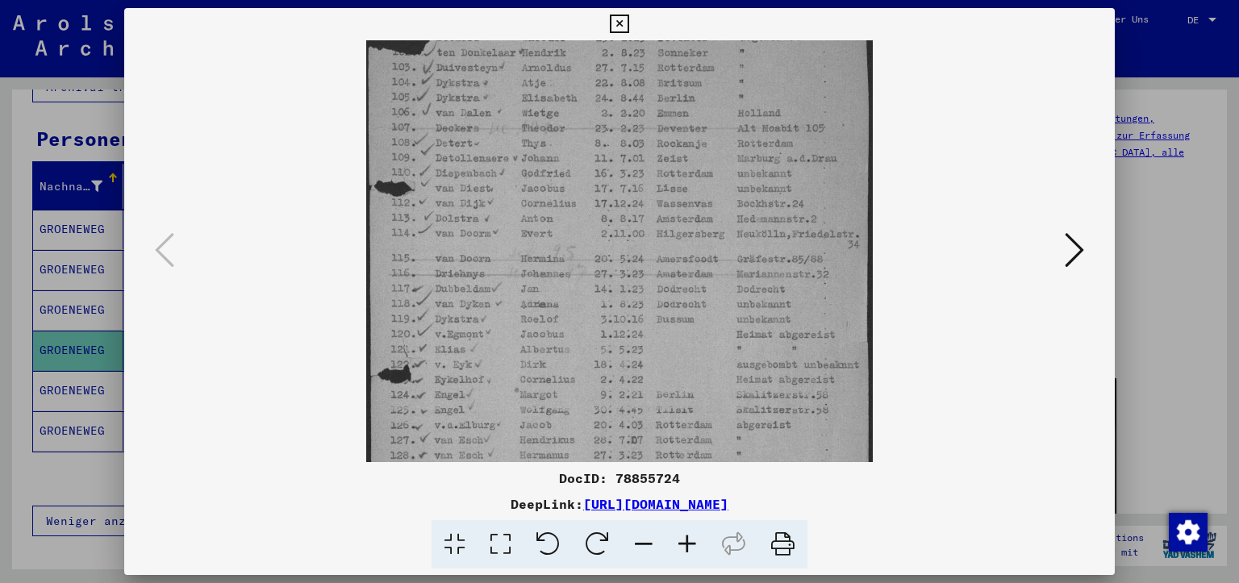
scroll to position [82, 0]
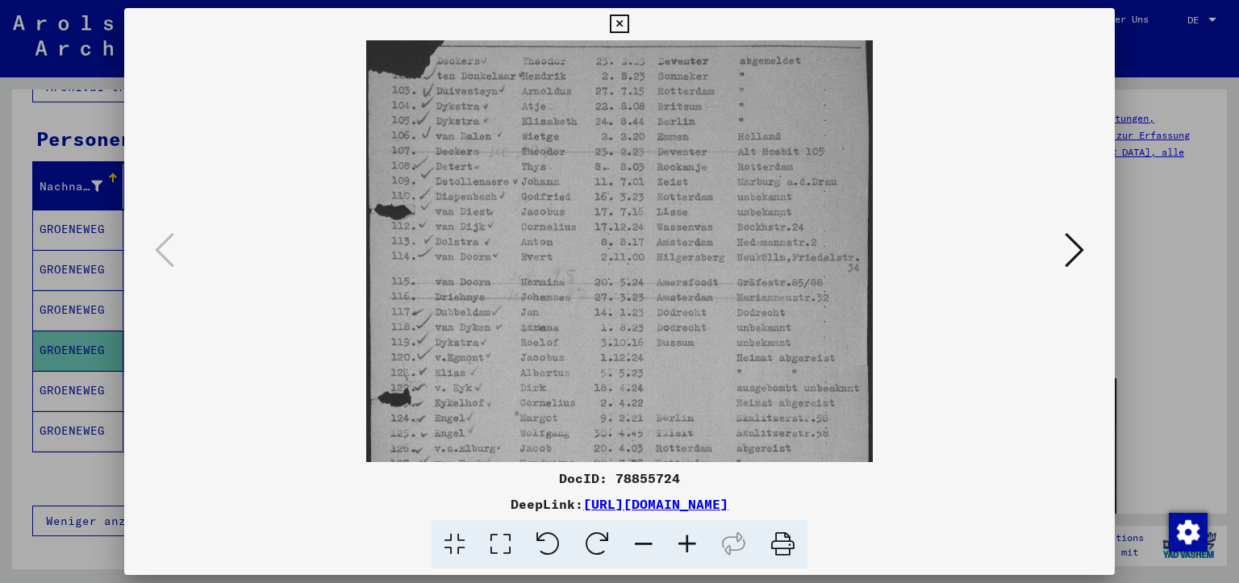
drag, startPoint x: 674, startPoint y: 361, endPoint x: 647, endPoint y: 405, distance: 51.5
click at [647, 405] on img at bounding box center [619, 310] width 507 height 704
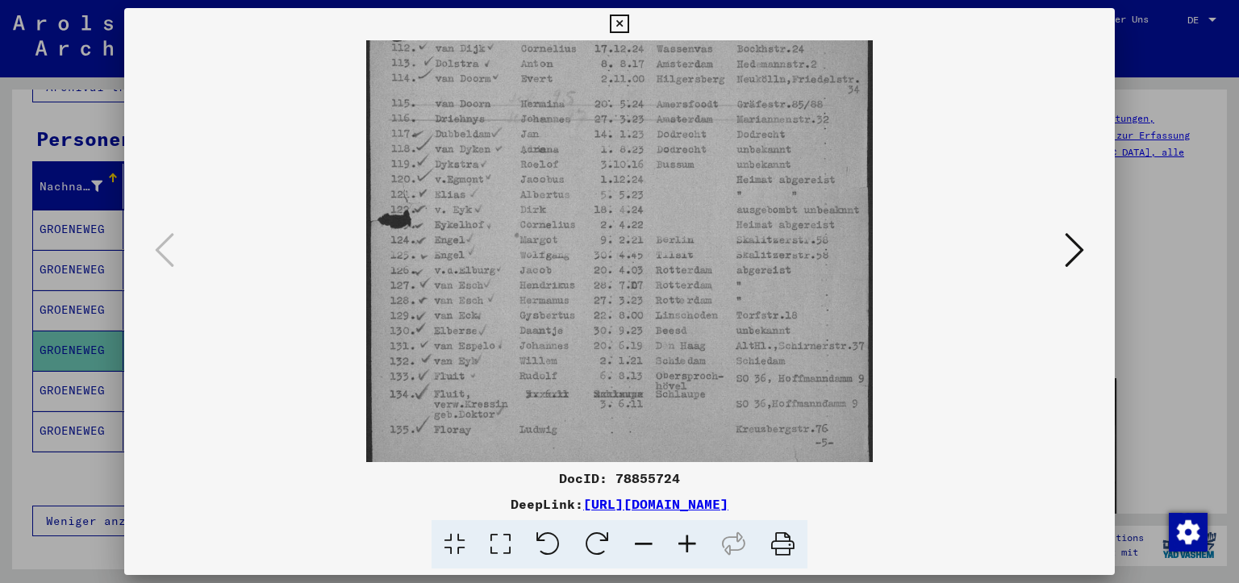
scroll to position [282, 0]
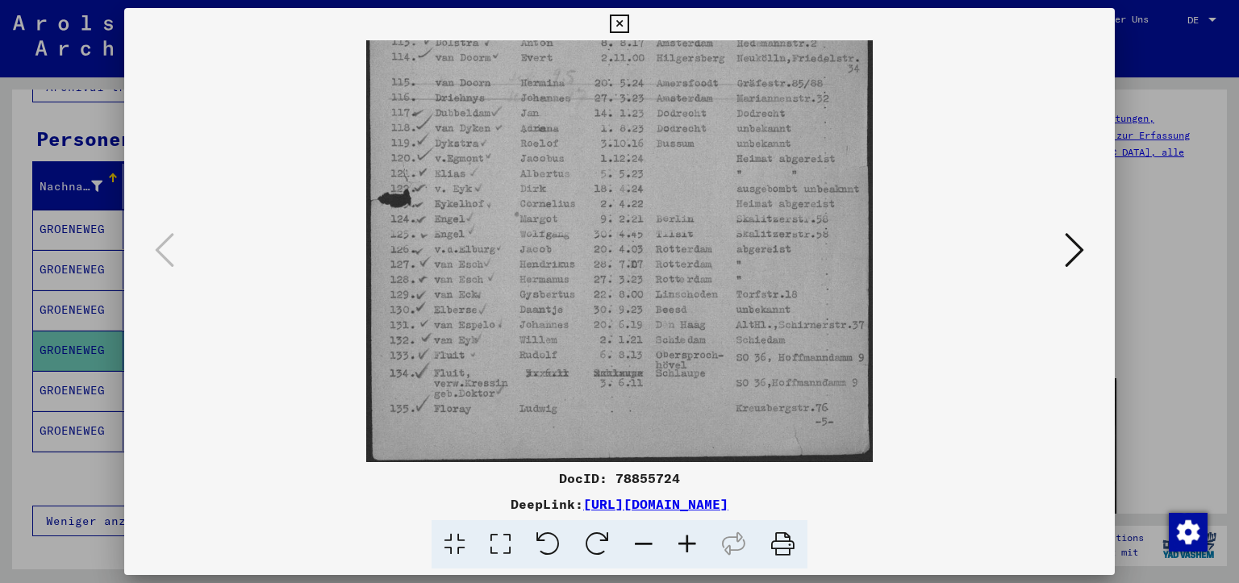
drag, startPoint x: 649, startPoint y: 231, endPoint x: 768, endPoint y: 120, distance: 162.7
click at [768, 120] on img at bounding box center [619, 111] width 507 height 704
click at [1078, 248] on icon at bounding box center [1074, 250] width 19 height 39
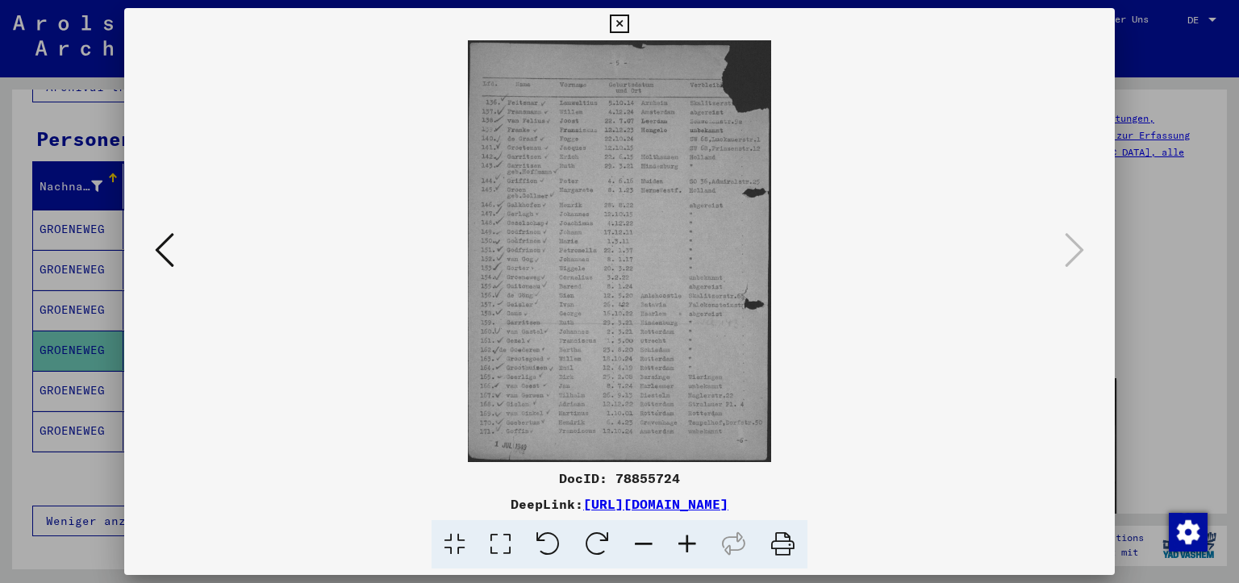
scroll to position [0, 0]
click at [685, 540] on icon at bounding box center [687, 544] width 44 height 49
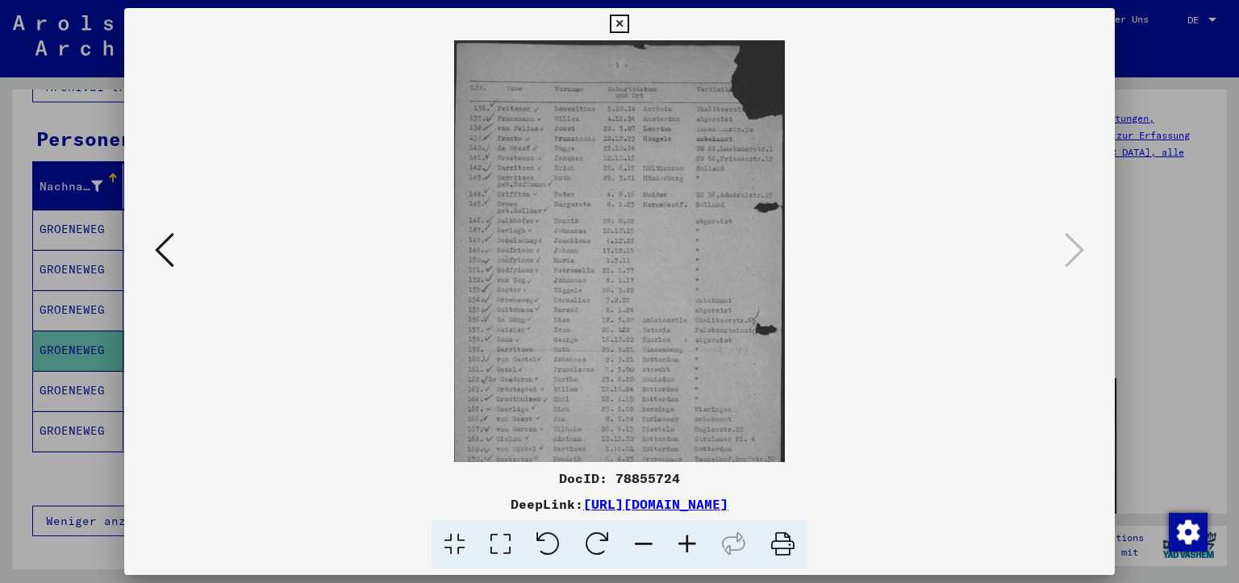
click at [685, 540] on icon at bounding box center [687, 544] width 44 height 49
click at [686, 540] on icon at bounding box center [687, 544] width 44 height 49
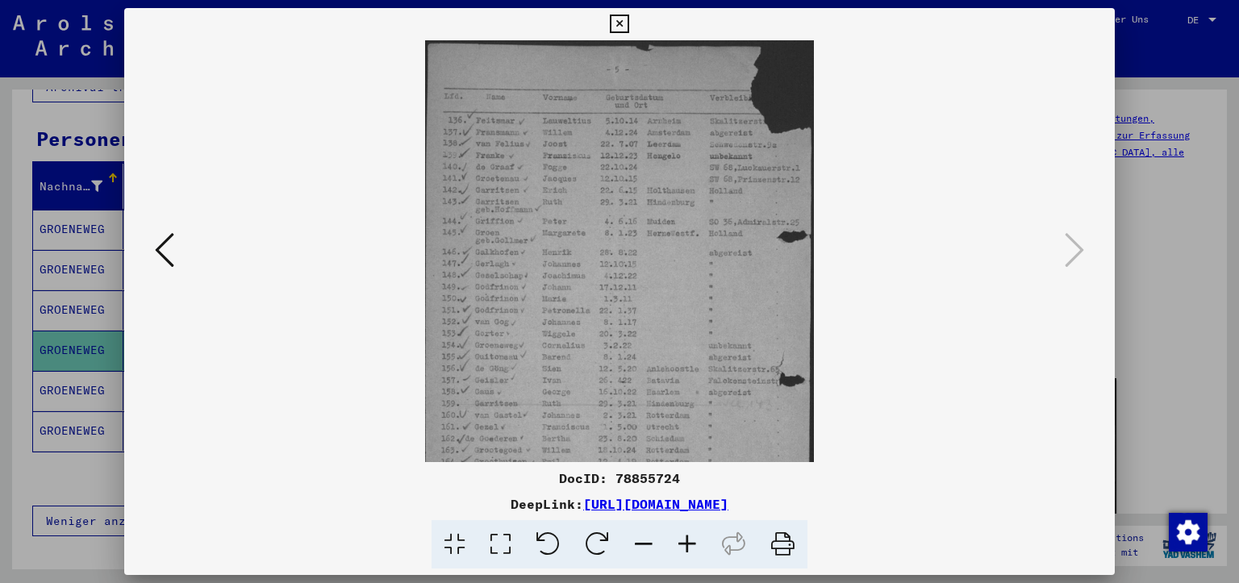
click at [686, 540] on icon at bounding box center [687, 544] width 44 height 49
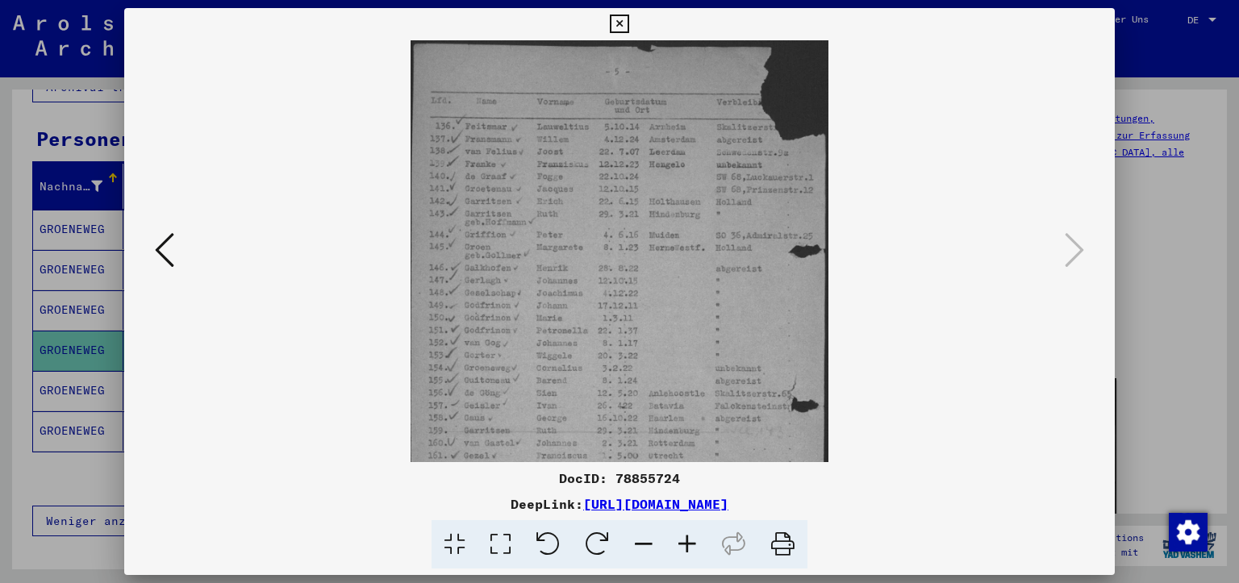
click at [686, 539] on icon at bounding box center [687, 544] width 44 height 49
click at [686, 537] on icon at bounding box center [687, 544] width 44 height 49
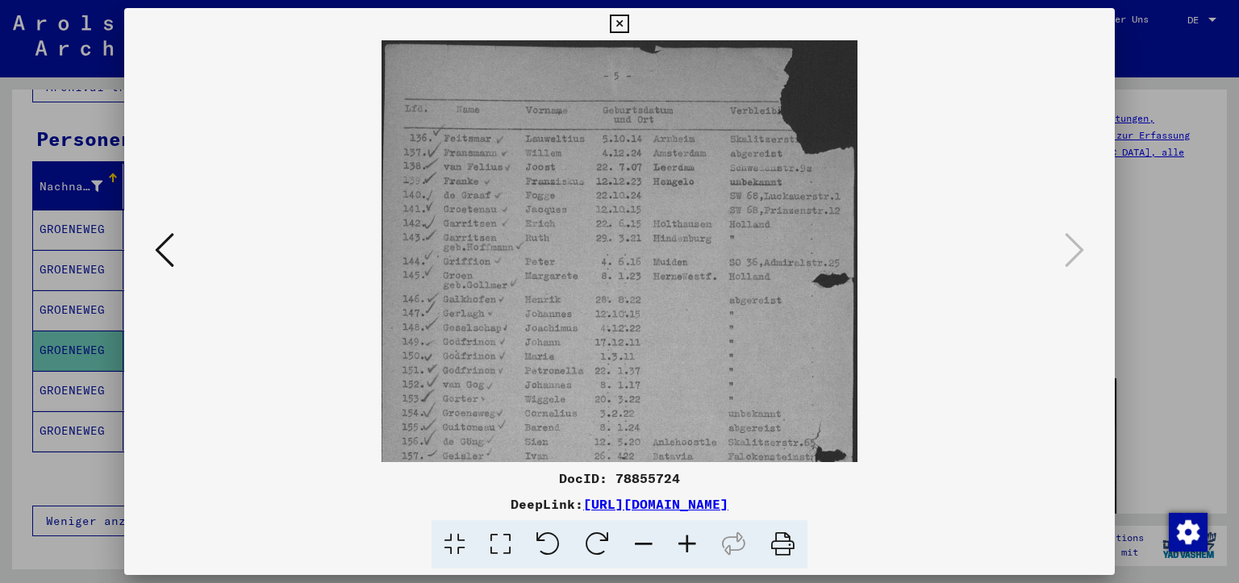
click at [686, 532] on icon at bounding box center [687, 544] width 44 height 49
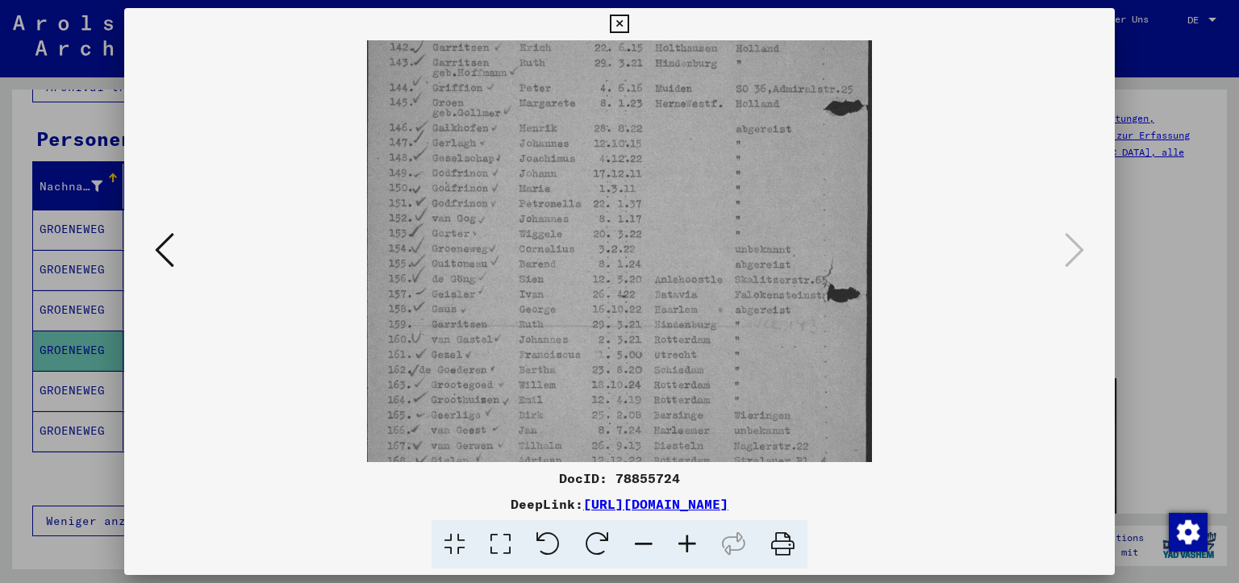
drag, startPoint x: 643, startPoint y: 282, endPoint x: 658, endPoint y: 100, distance: 182.1
click at [658, 100] on img at bounding box center [619, 205] width 505 height 704
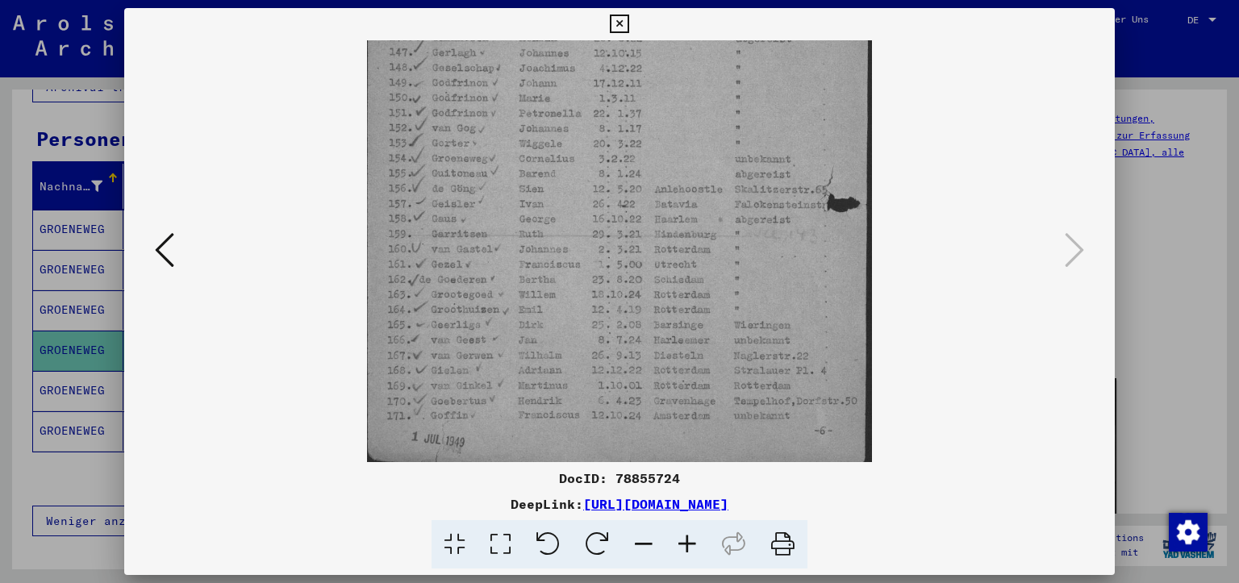
scroll to position [282, 0]
drag, startPoint x: 639, startPoint y: 322, endPoint x: 640, endPoint y: 201, distance: 121.0
click at [639, 205] on img at bounding box center [619, 111] width 505 height 704
click at [1091, 240] on div at bounding box center [619, 251] width 991 height 422
drag, startPoint x: 1080, startPoint y: 244, endPoint x: 955, endPoint y: 262, distance: 126.4
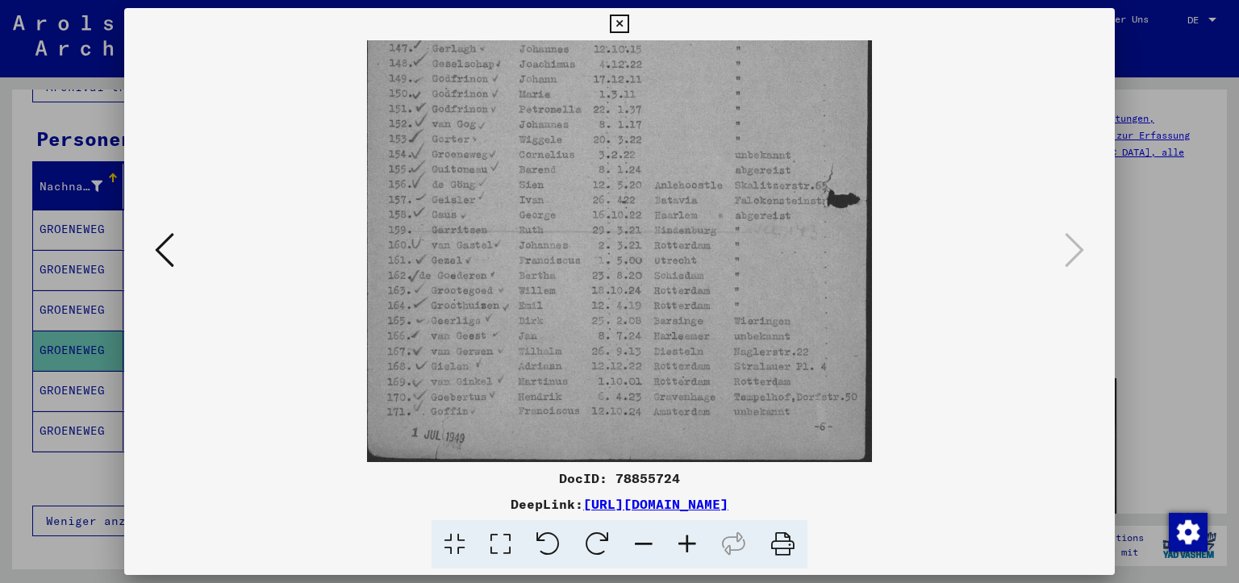
click at [1078, 247] on icon at bounding box center [1074, 250] width 19 height 39
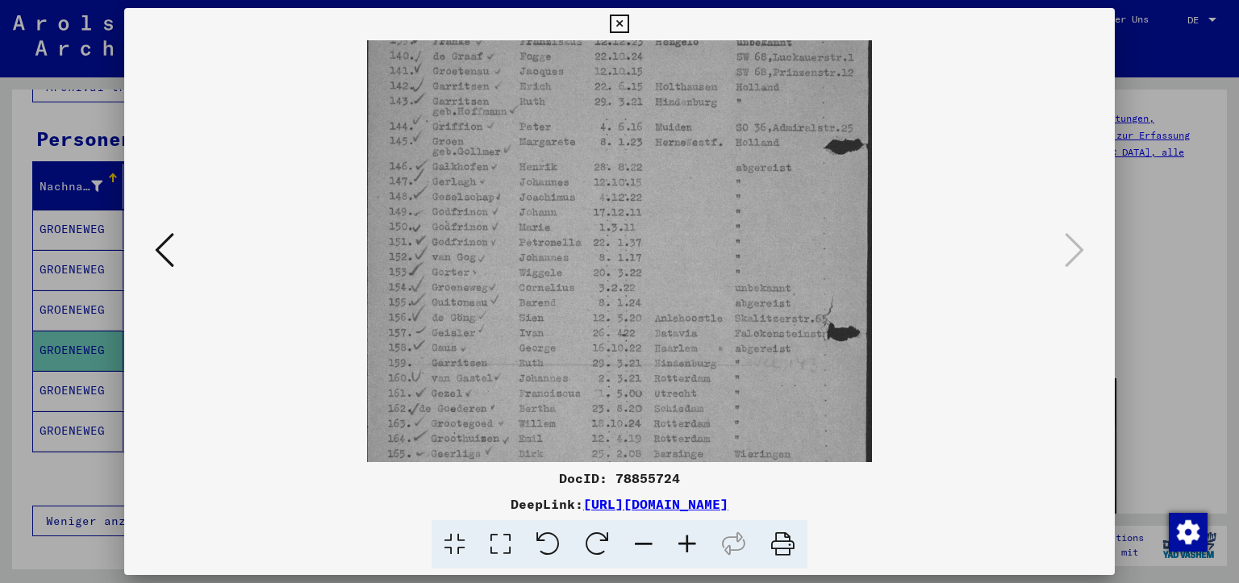
scroll to position [138, 0]
drag, startPoint x: 593, startPoint y: 318, endPoint x: 574, endPoint y: 445, distance: 128.8
click at [580, 446] on img at bounding box center [619, 254] width 505 height 704
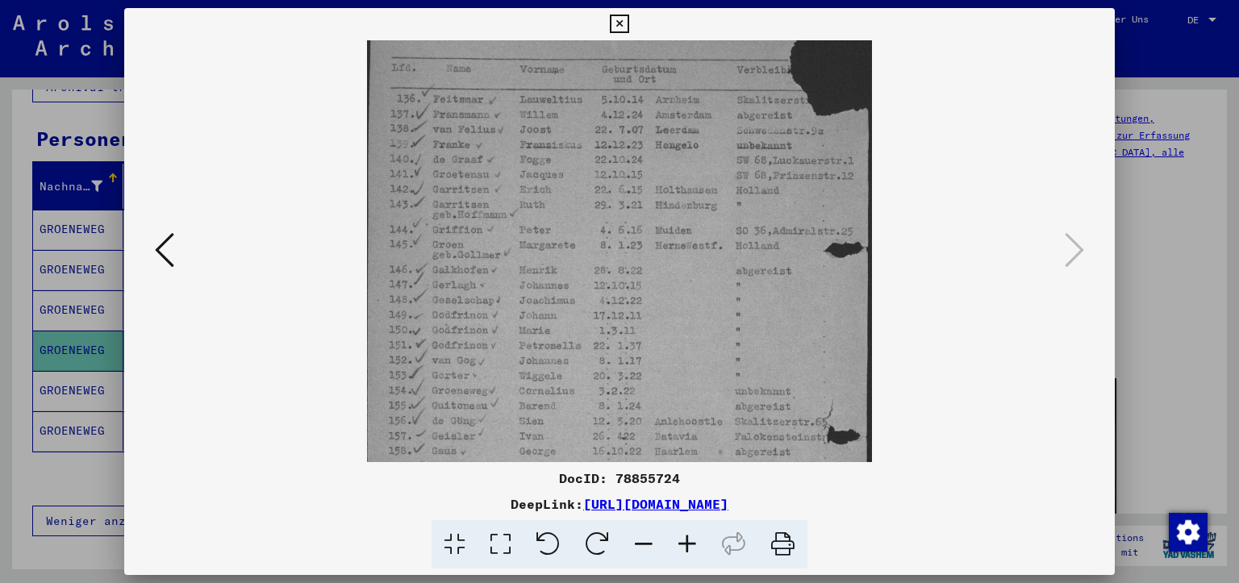
scroll to position [282, 0]
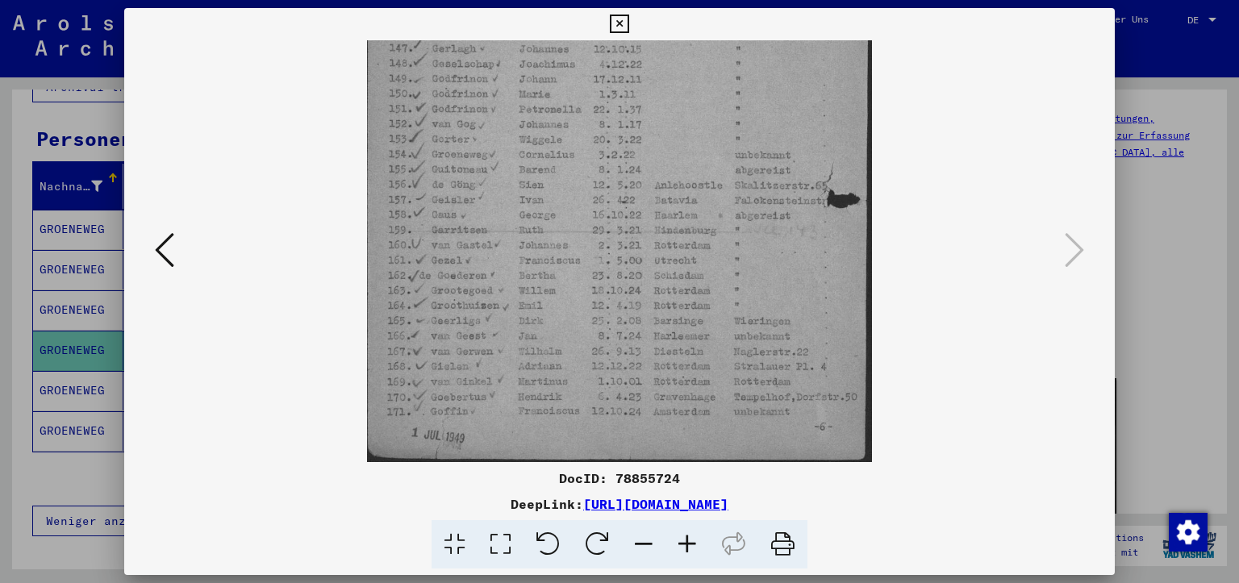
drag, startPoint x: 561, startPoint y: 347, endPoint x: 619, endPoint y: -15, distance: 366.8
click at [619, 0] on html "**********" at bounding box center [619, 291] width 1239 height 583
click at [628, 24] on icon at bounding box center [619, 24] width 19 height 19
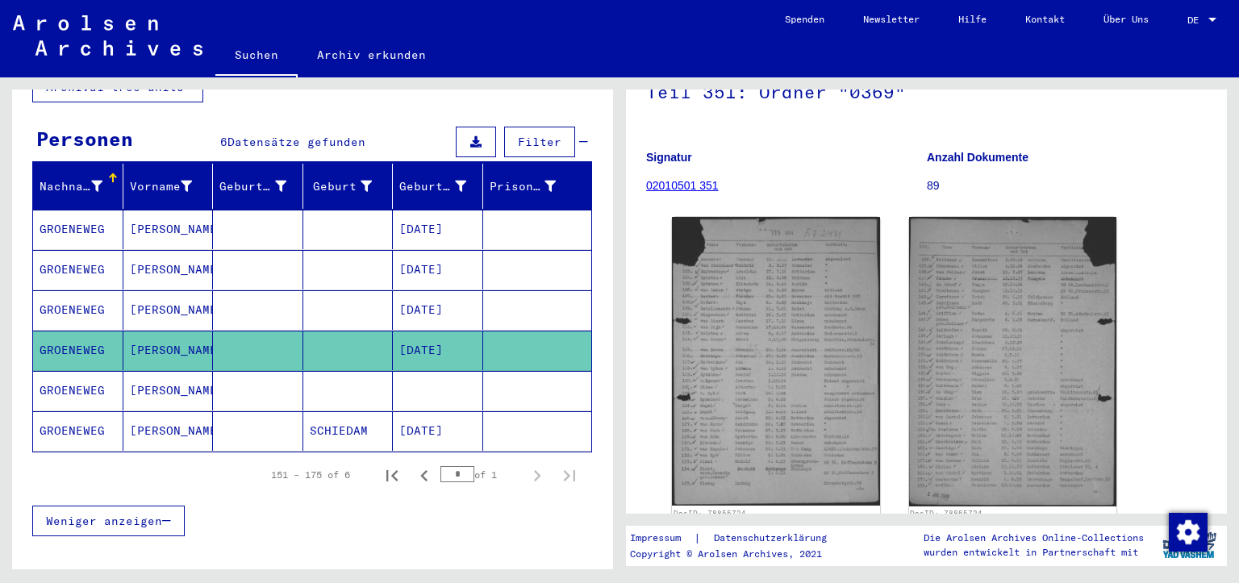
scroll to position [81, 0]
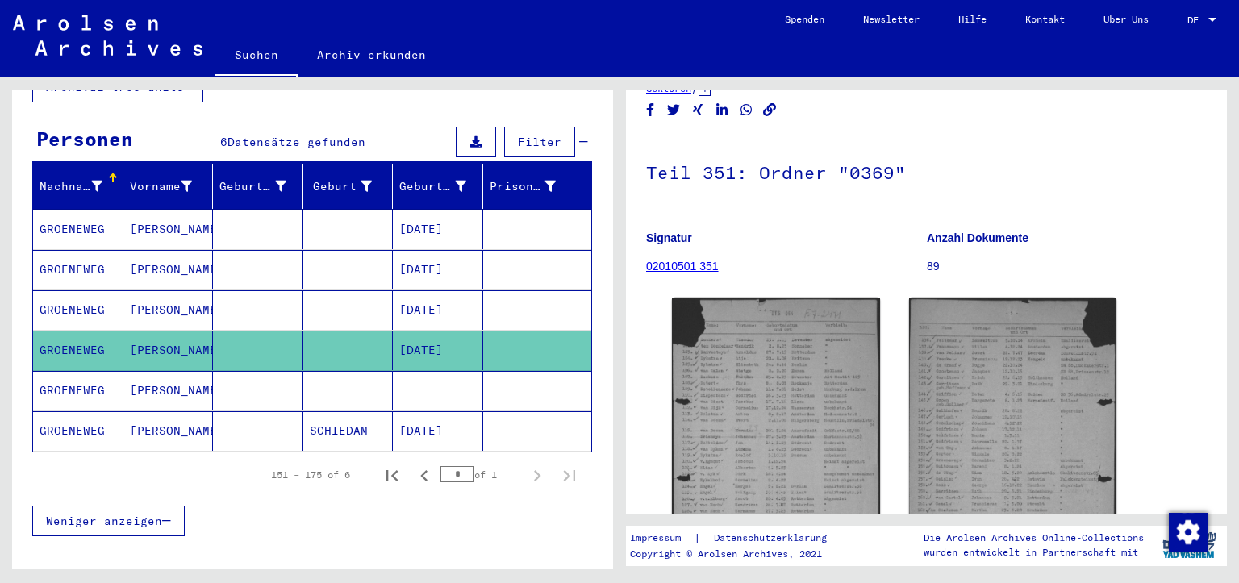
click at [703, 265] on link "02010501 351" at bounding box center [682, 266] width 73 height 13
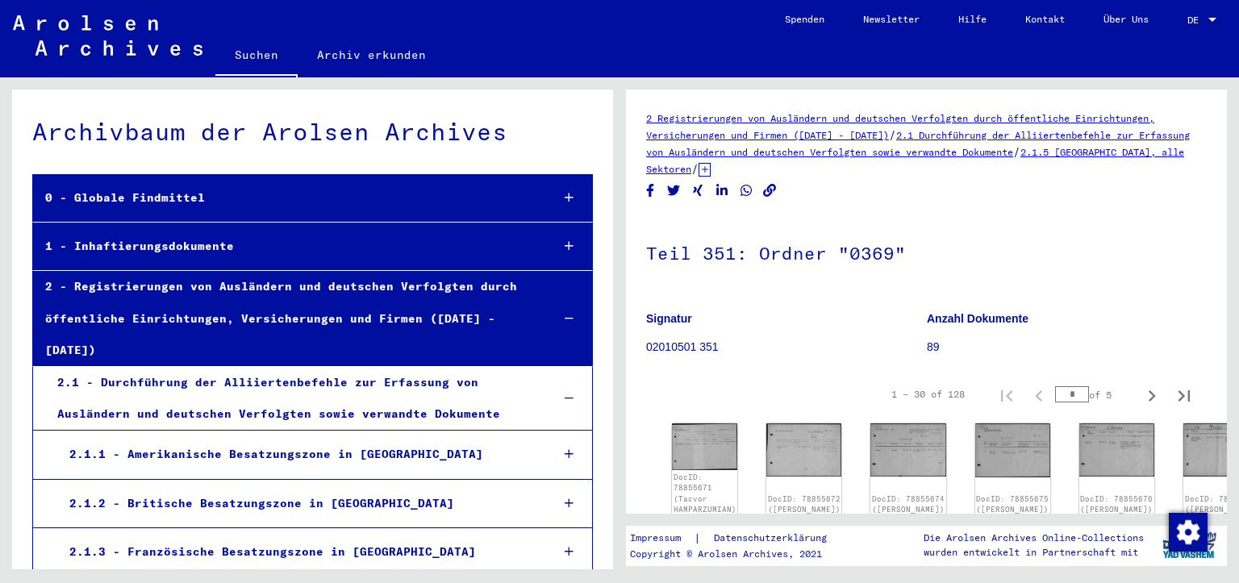
scroll to position [24666, 0]
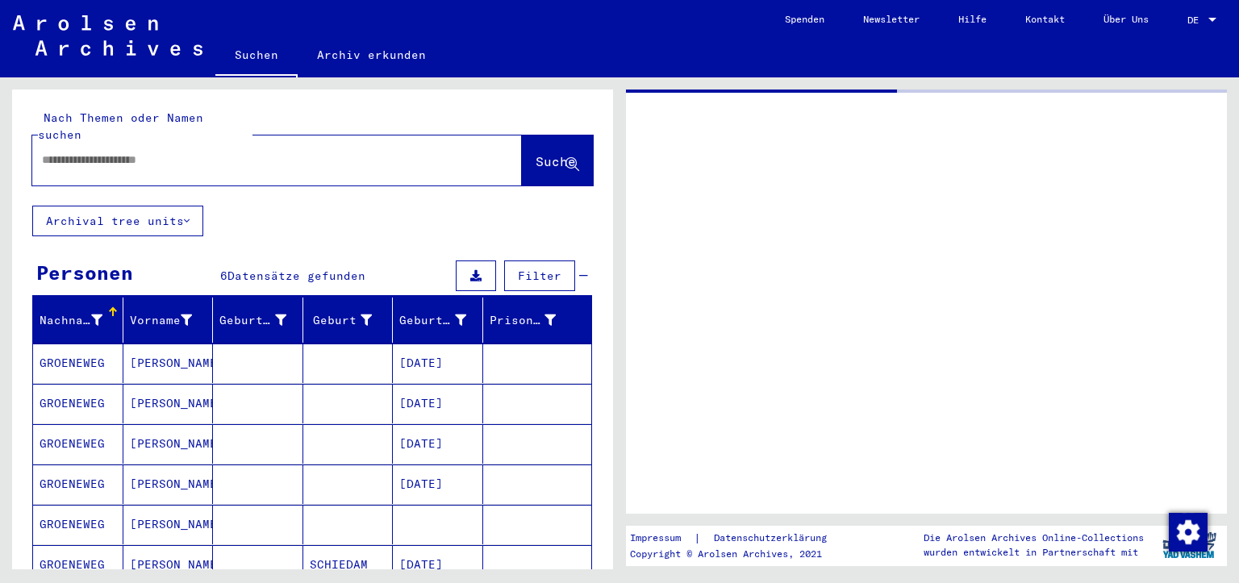
type input "********"
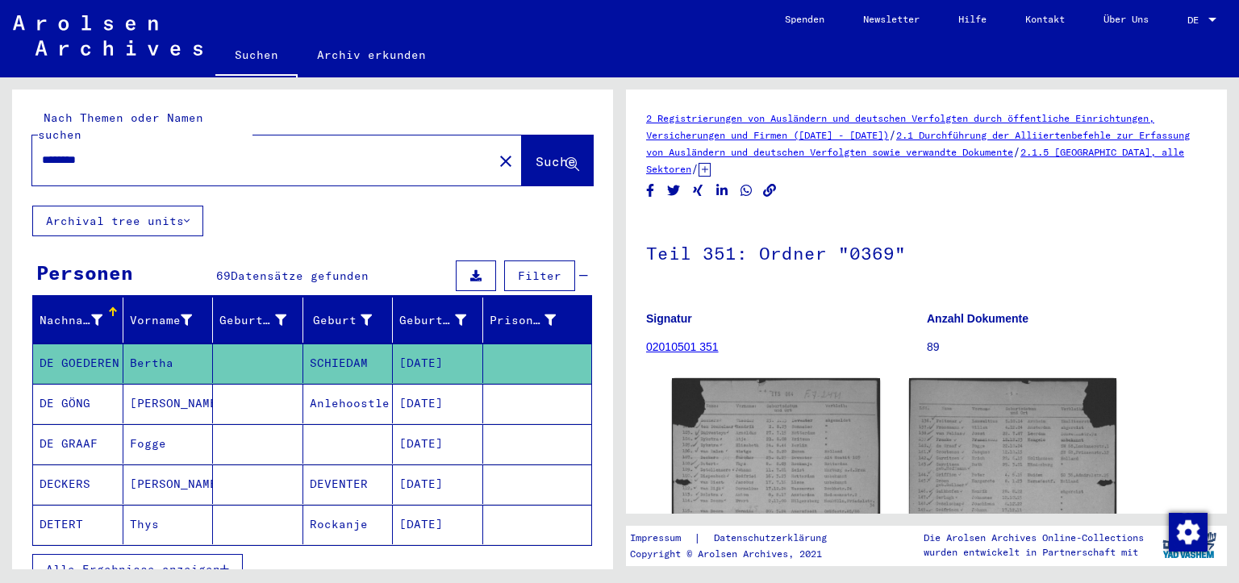
drag, startPoint x: 110, startPoint y: 145, endPoint x: 16, endPoint y: 139, distance: 93.8
click at [16, 139] on div "Nach Themen oder Namen suchen ******** close Suche" at bounding box center [312, 148] width 601 height 116
click at [140, 153] on div at bounding box center [257, 160] width 451 height 36
click at [349, 152] on input "text" at bounding box center [262, 160] width 441 height 17
paste input "********"
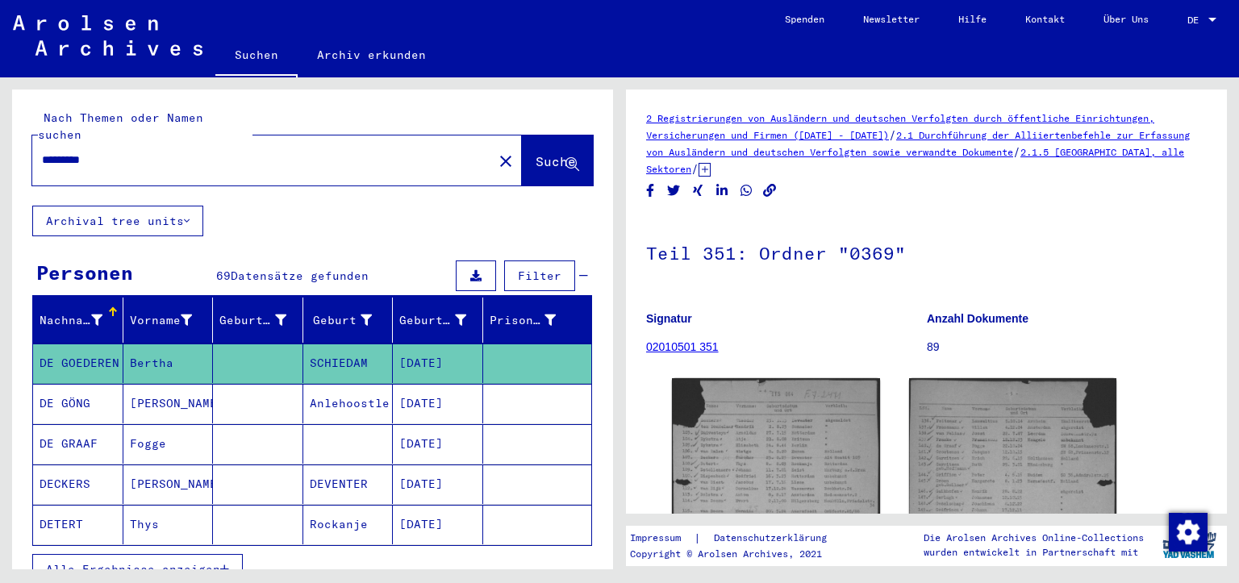
type input "********"
click at [536, 153] on span "Suche" at bounding box center [556, 161] width 40 height 16
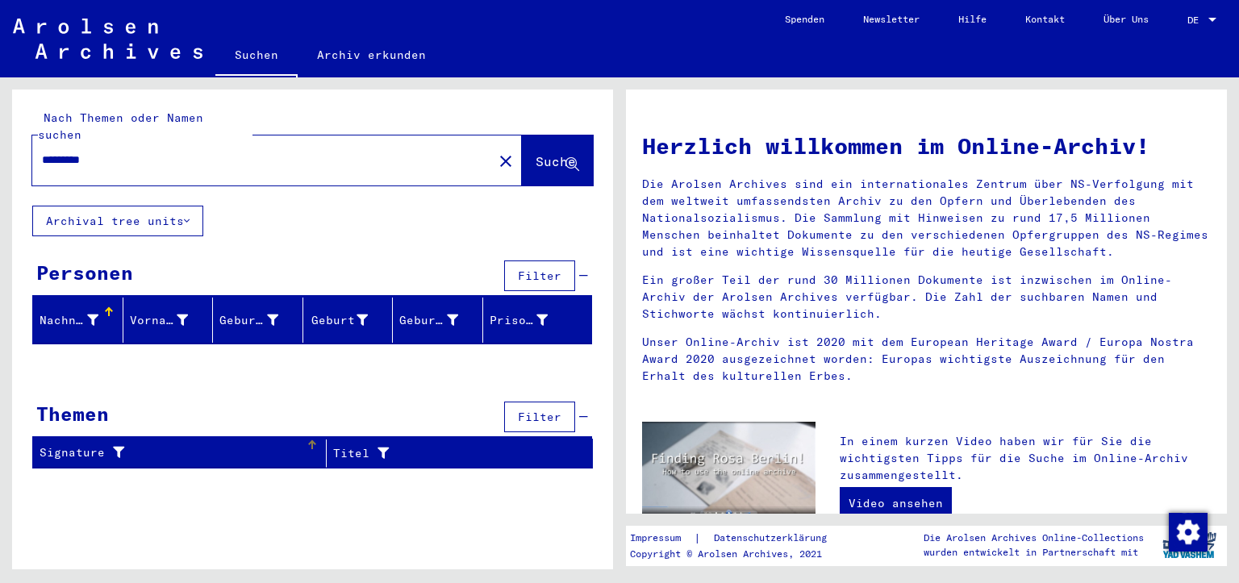
click at [87, 444] on div "Signature" at bounding box center [173, 452] width 266 height 17
click at [349, 445] on div "Titel" at bounding box center [442, 453] width 219 height 17
click at [532, 410] on span "Filter" at bounding box center [540, 417] width 44 height 15
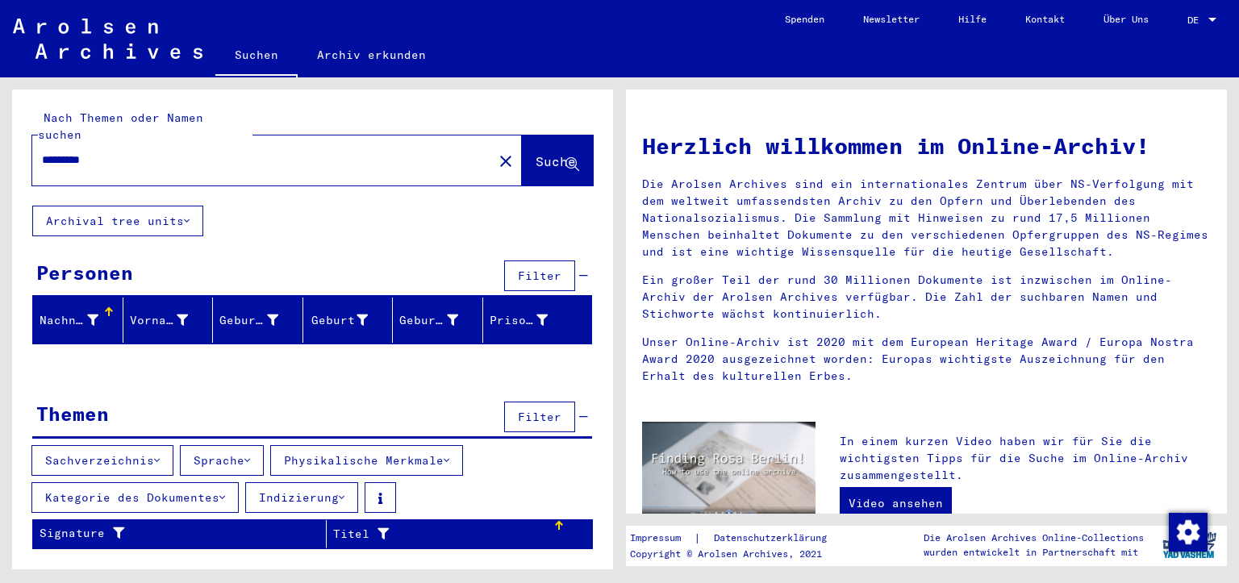
click at [121, 142] on div "********" at bounding box center [252, 160] width 441 height 36
click at [120, 152] on input "********" at bounding box center [258, 160] width 432 height 17
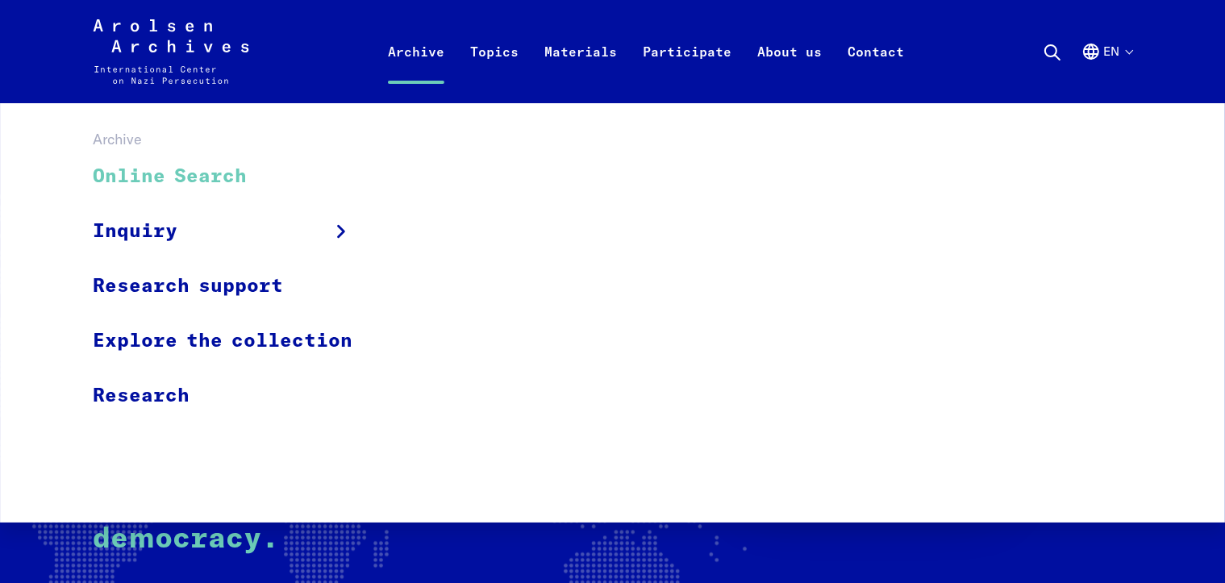
click at [200, 176] on link "Online Search" at bounding box center [233, 177] width 281 height 54
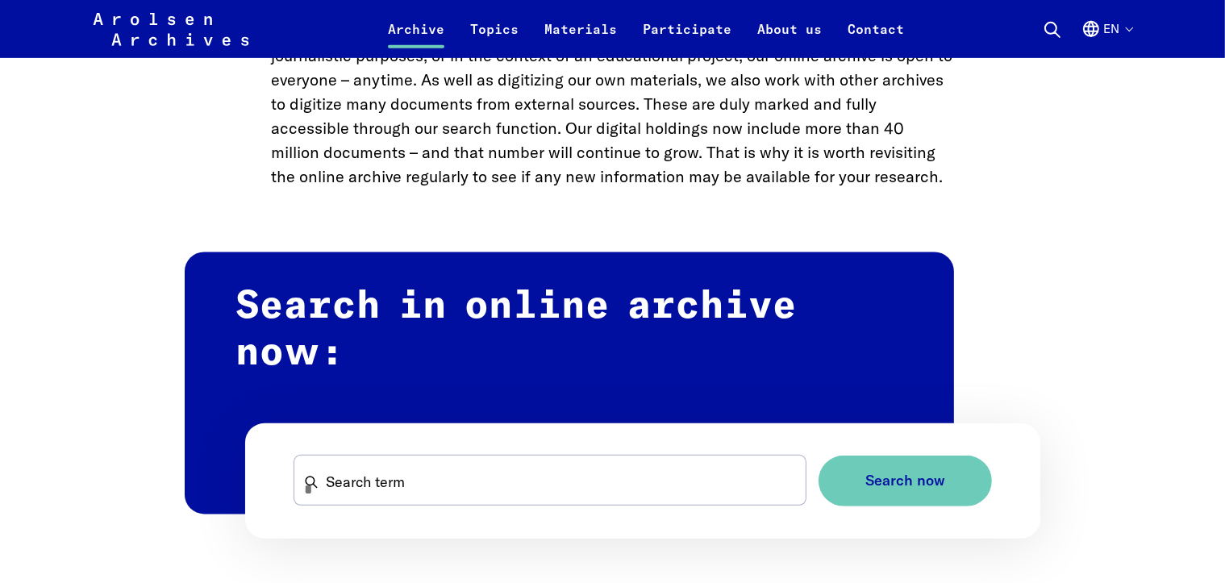
scroll to position [887, 0]
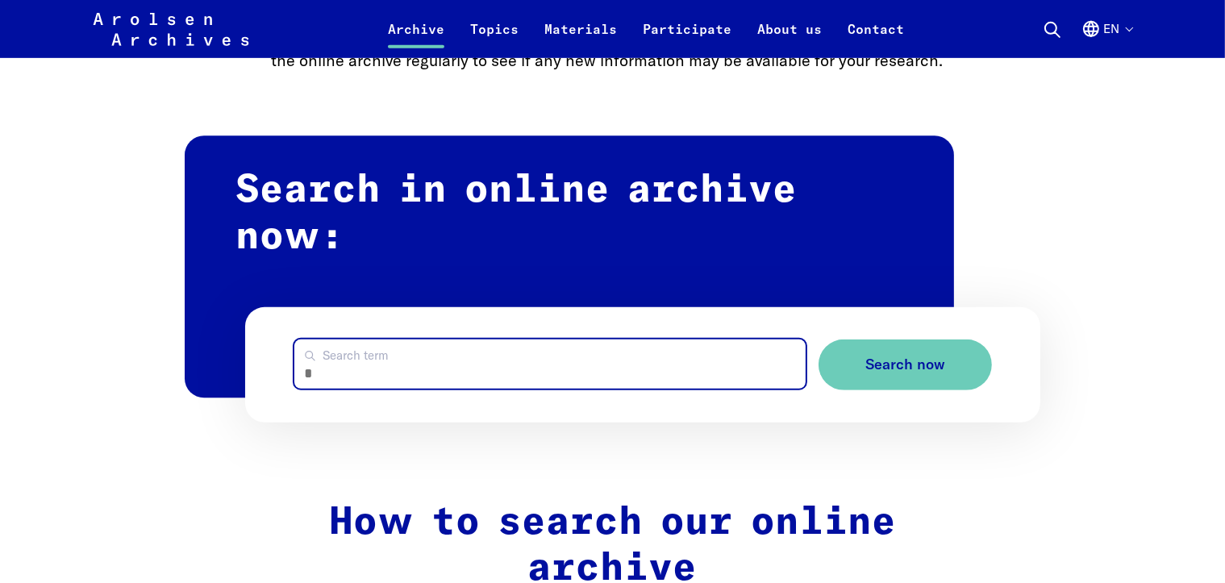
click at [436, 368] on input "Search term" at bounding box center [549, 364] width 511 height 49
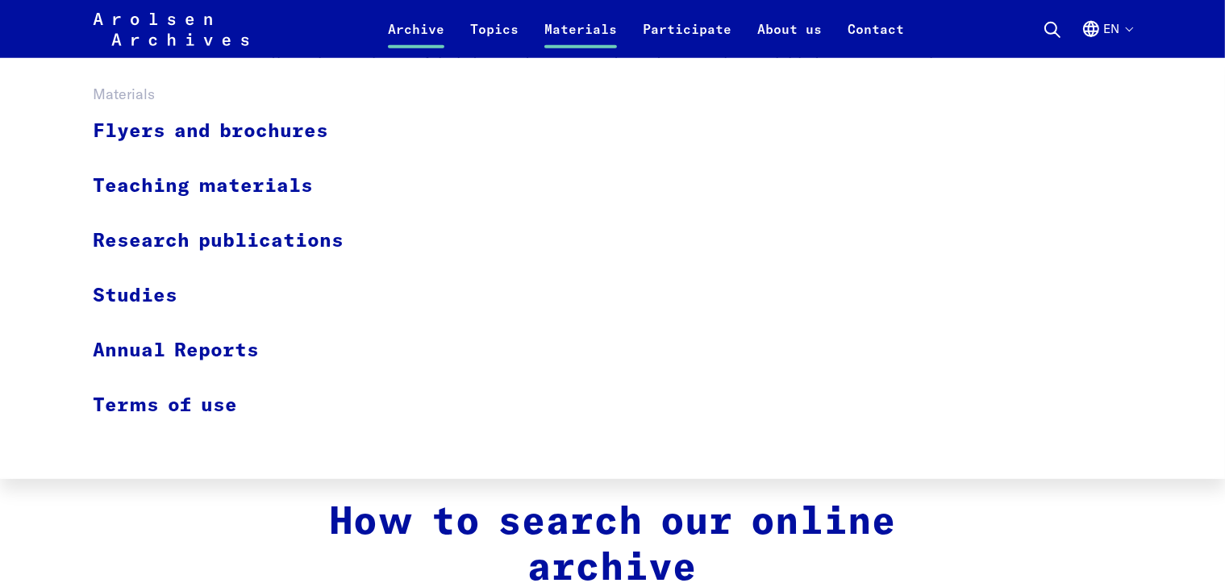
type input "*"
